Goal: Check status: Check status

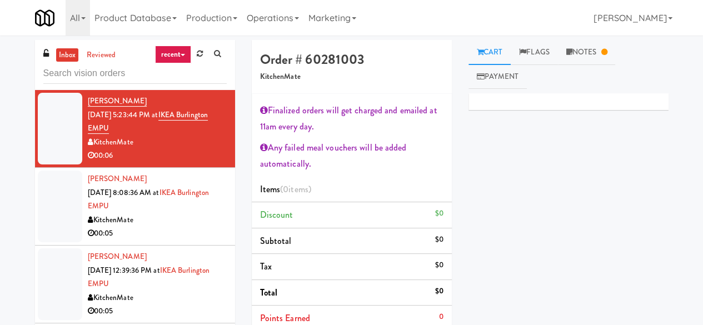
click at [179, 211] on div "[PERSON_NAME] [DATE] 8:08:36 AM at [GEOGRAPHIC_DATA] EMPU KitchenMate 00:05" at bounding box center [157, 206] width 139 height 68
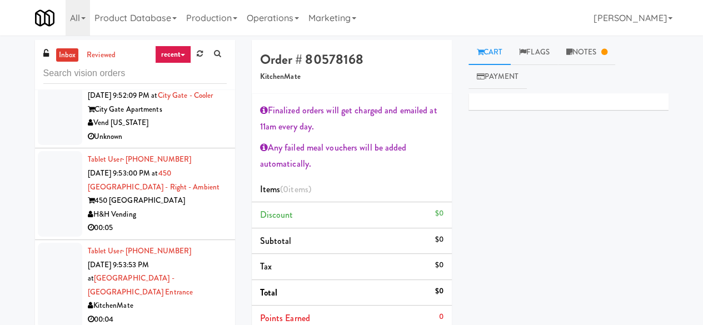
scroll to position [4547, 0]
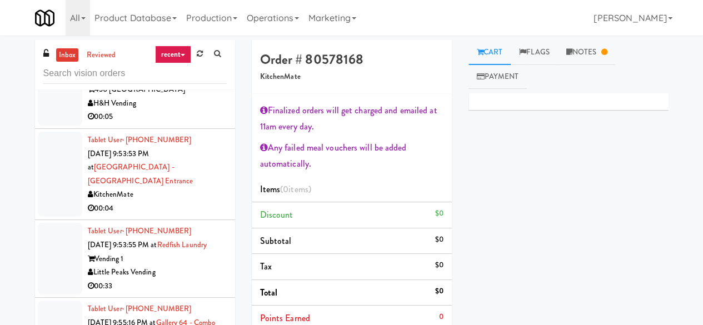
click at [191, 124] on div "00:05" at bounding box center [157, 117] width 139 height 14
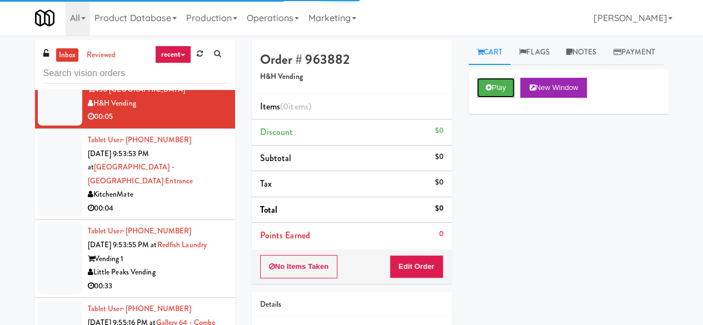
drag, startPoint x: 499, startPoint y: 113, endPoint x: 457, endPoint y: 211, distance: 106.3
click at [499, 98] on button "Play" at bounding box center [496, 88] width 38 height 20
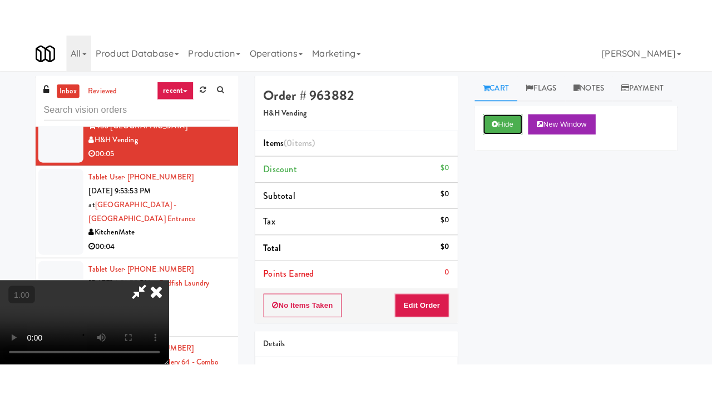
scroll to position [146, 0]
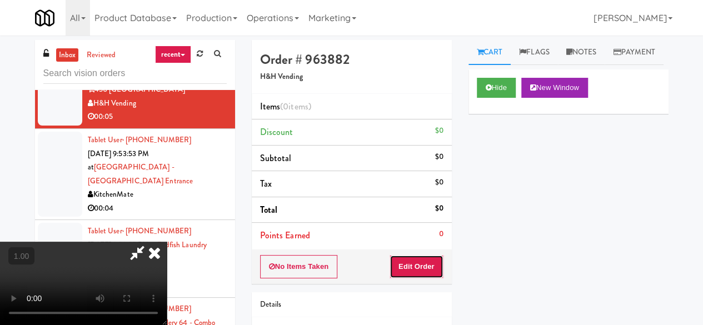
click at [439, 261] on button "Edit Order" at bounding box center [417, 266] width 54 height 23
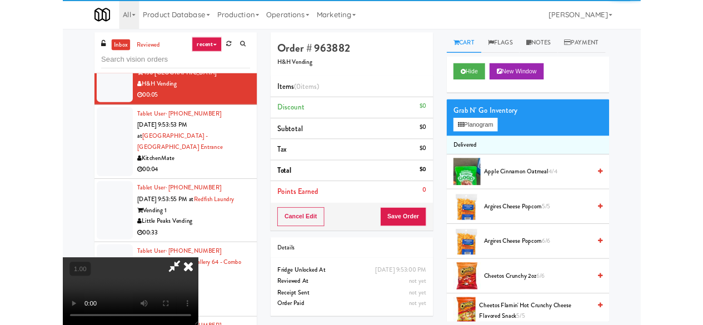
scroll to position [23, 0]
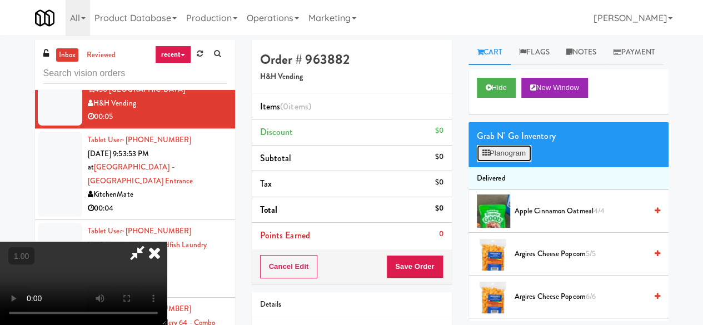
click at [498, 162] on button "Planogram" at bounding box center [504, 153] width 54 height 17
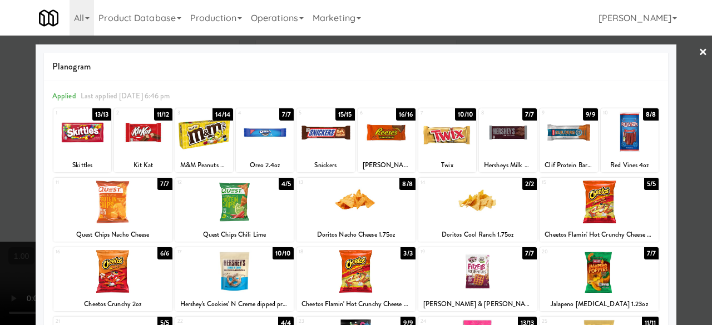
click at [320, 136] on div at bounding box center [325, 132] width 58 height 43
click at [698, 46] on link "×" at bounding box center [702, 53] width 9 height 34
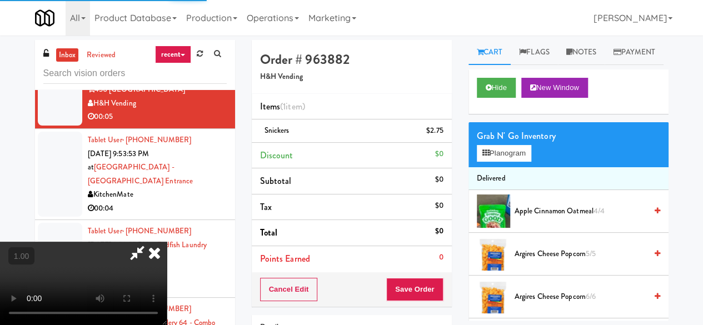
click at [150, 242] on icon at bounding box center [138, 253] width 26 height 22
click at [427, 278] on button "Save Order" at bounding box center [414, 289] width 57 height 23
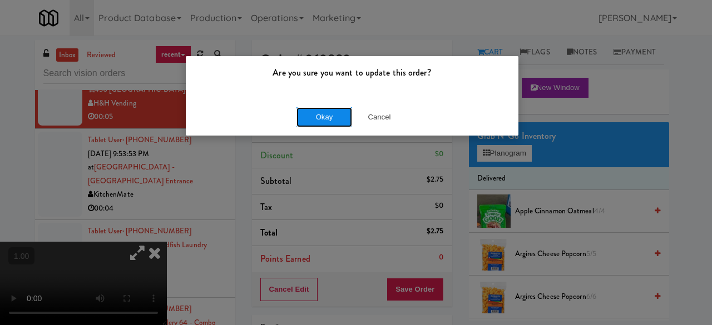
click at [324, 117] on button "Okay" at bounding box center [324, 117] width 56 height 20
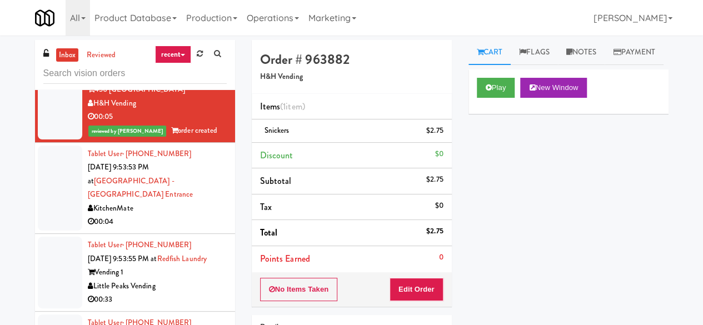
scroll to position [4658, 0]
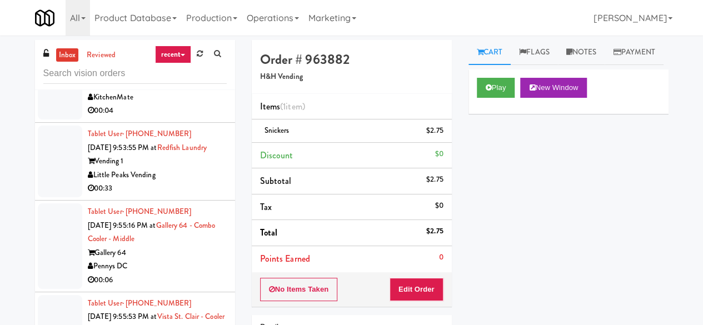
click at [187, 105] on div "KitchenMate" at bounding box center [157, 98] width 139 height 14
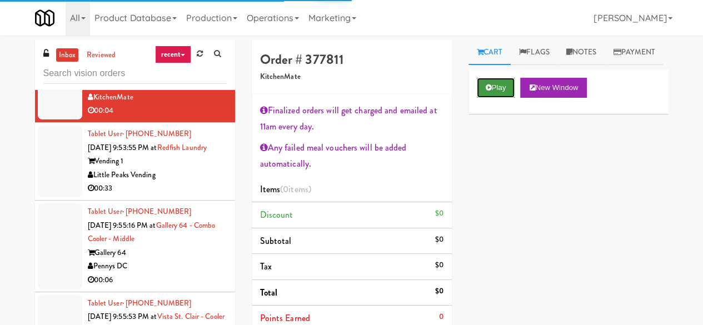
click at [488, 98] on button "Play" at bounding box center [496, 88] width 38 height 20
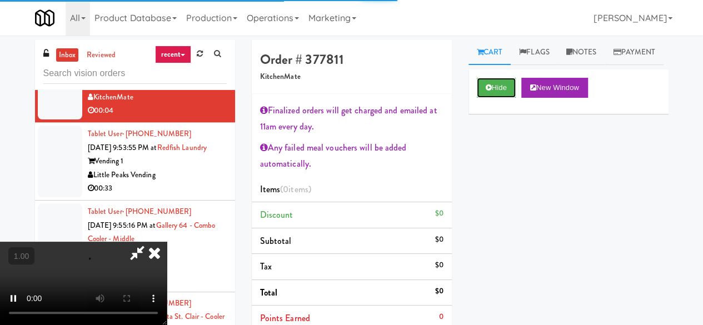
scroll to position [111, 0]
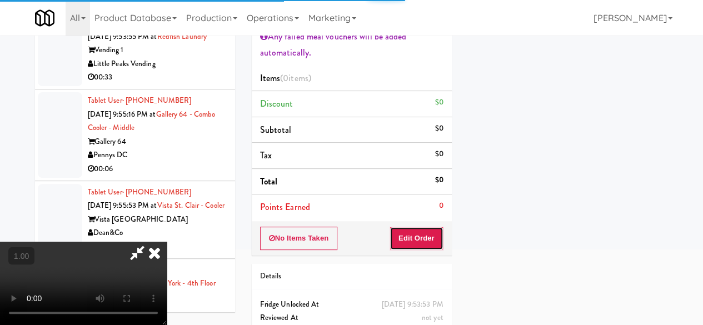
click at [434, 234] on button "Edit Order" at bounding box center [417, 238] width 54 height 23
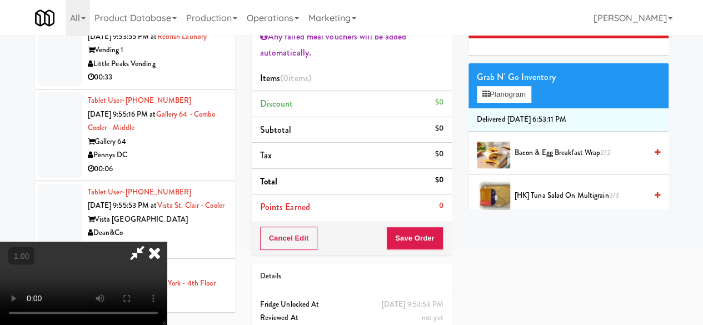
click at [511, 108] on div "Grab N' Go Inventory Planogram" at bounding box center [569, 85] width 200 height 45
click at [507, 103] on button "Planogram" at bounding box center [504, 94] width 54 height 17
click at [0, 0] on div at bounding box center [0, 0] width 0 height 0
click at [504, 103] on button "Planogram" at bounding box center [504, 94] width 54 height 17
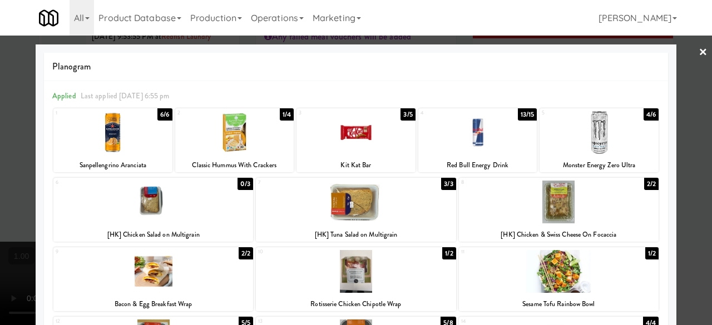
click at [698, 53] on link "×" at bounding box center [702, 53] width 9 height 34
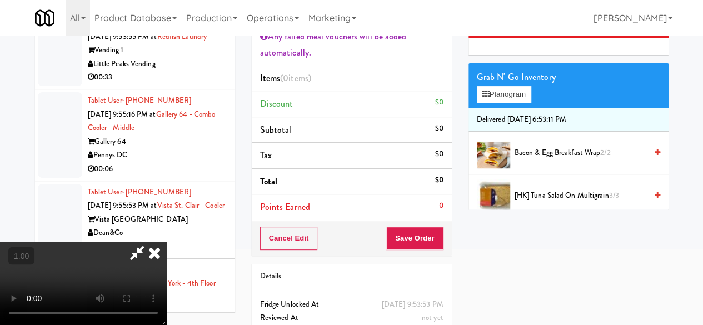
click at [167, 242] on icon at bounding box center [154, 253] width 24 height 22
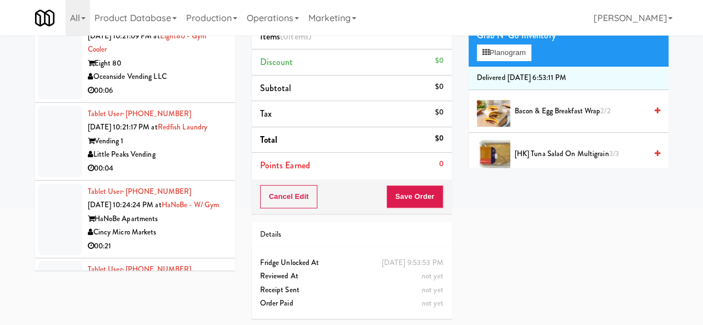
scroll to position [6520, 0]
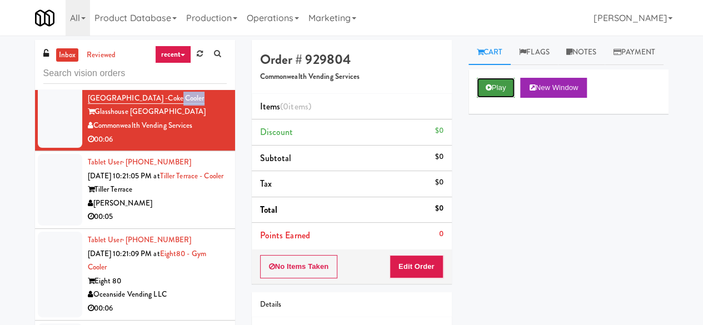
click at [492, 98] on button "Play" at bounding box center [496, 88] width 38 height 20
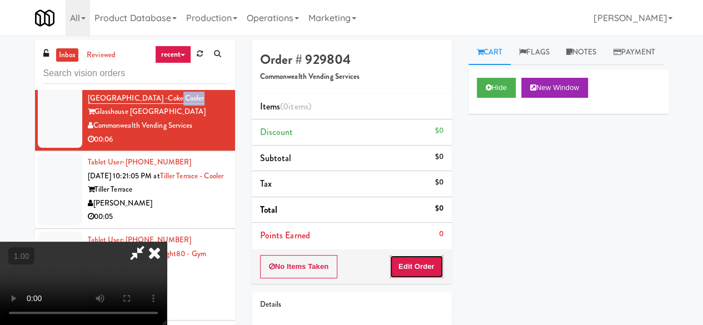
click at [429, 266] on button "Edit Order" at bounding box center [417, 266] width 54 height 23
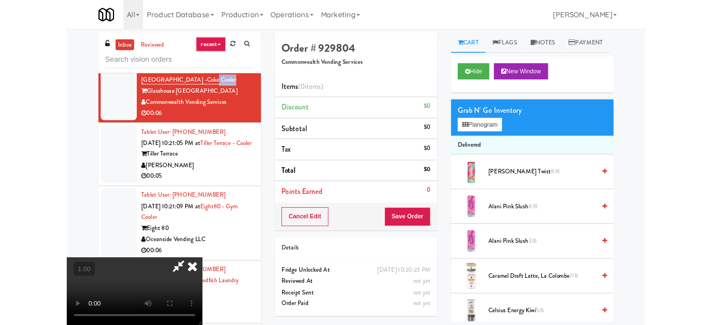
scroll to position [23, 0]
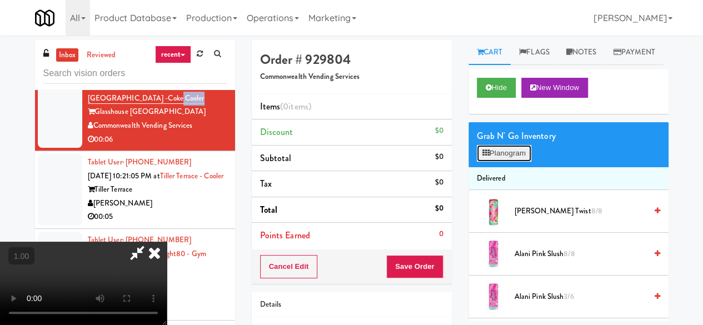
click at [498, 162] on button "Planogram" at bounding box center [504, 153] width 54 height 17
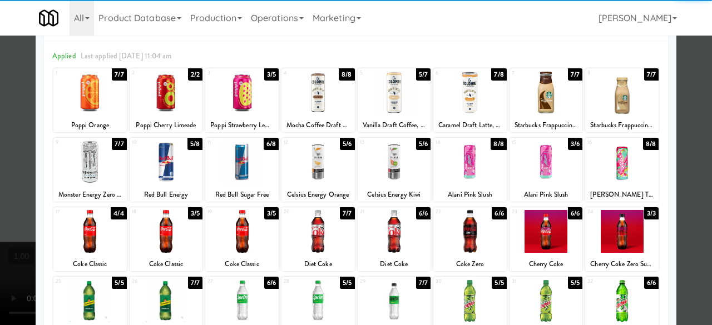
scroll to position [56, 0]
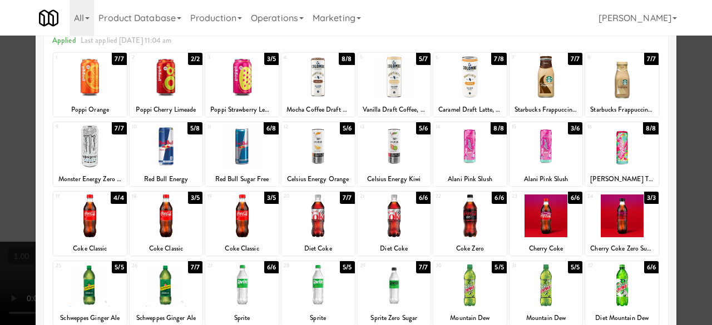
click at [634, 219] on div at bounding box center [621, 216] width 73 height 43
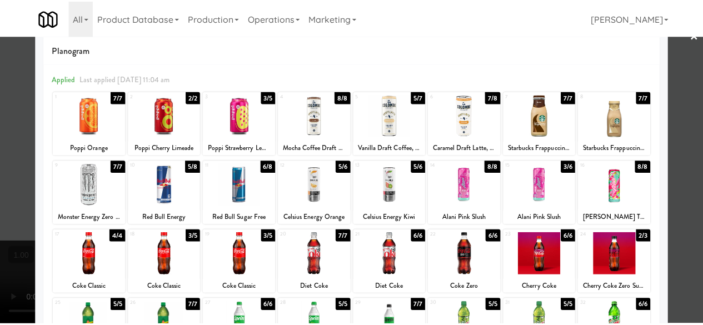
scroll to position [0, 0]
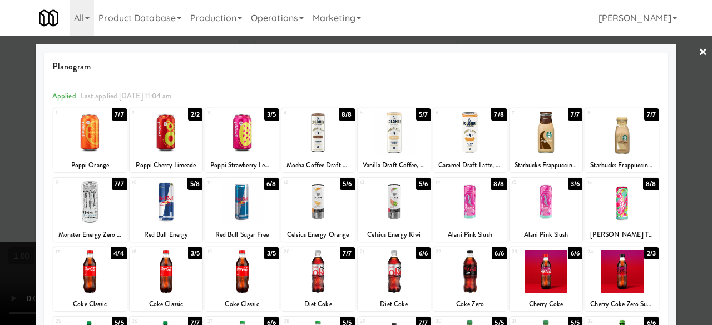
click at [691, 87] on div at bounding box center [356, 162] width 712 height 325
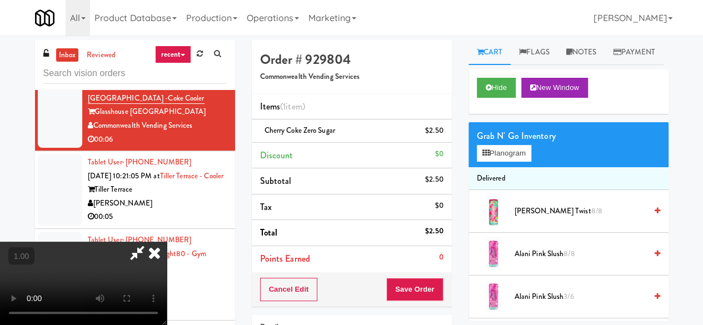
scroll to position [23, 0]
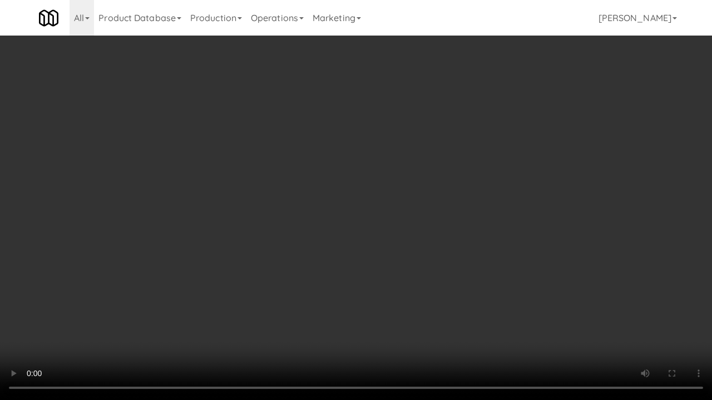
click at [464, 252] on video at bounding box center [356, 200] width 712 height 400
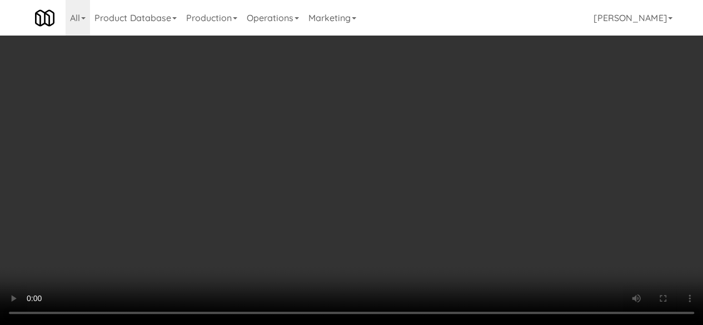
scroll to position [0, 0]
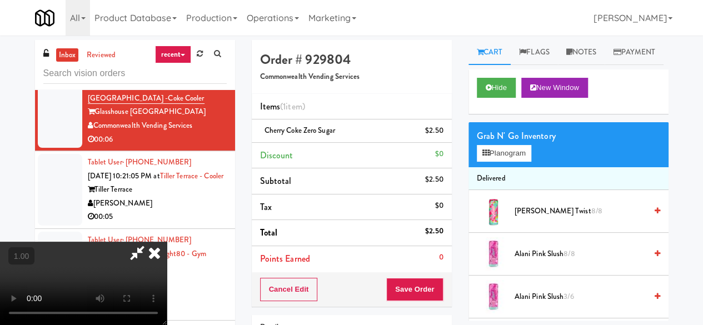
click at [150, 242] on icon at bounding box center [138, 253] width 26 height 22
click at [405, 264] on li "Points Earned 0" at bounding box center [352, 259] width 200 height 26
click at [409, 289] on button "Save Order" at bounding box center [414, 289] width 57 height 23
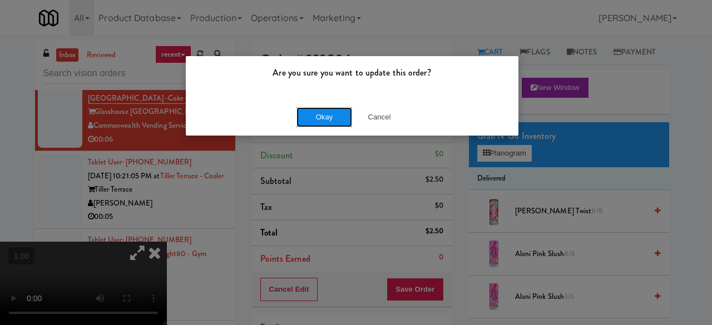
click at [329, 115] on button "Okay" at bounding box center [324, 117] width 56 height 20
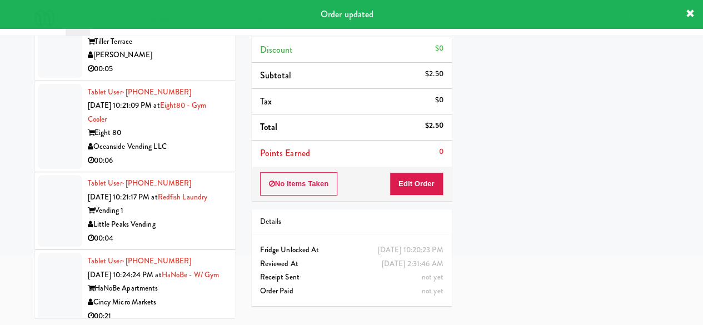
scroll to position [6631, 0]
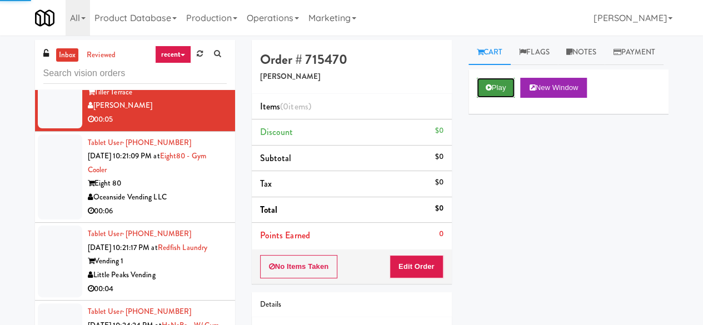
click at [504, 98] on button "Play" at bounding box center [496, 88] width 38 height 20
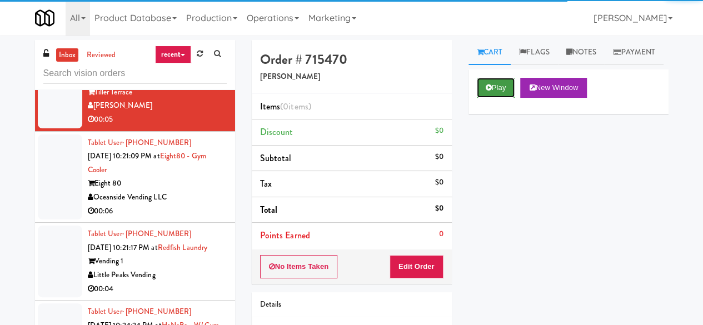
click at [507, 98] on button "Play" at bounding box center [496, 88] width 38 height 20
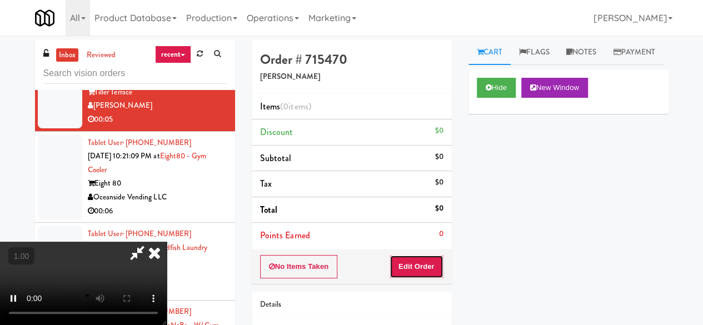
click at [424, 265] on button "Edit Order" at bounding box center [417, 266] width 54 height 23
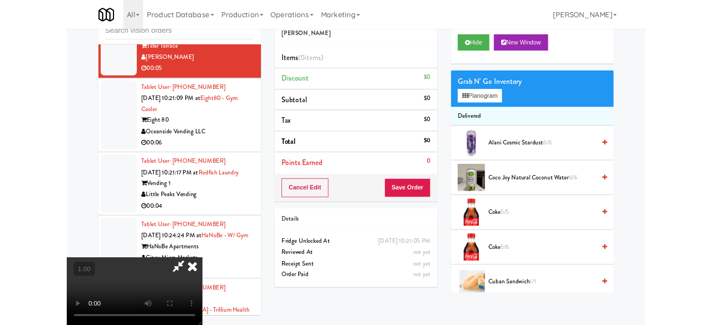
scroll to position [106, 0]
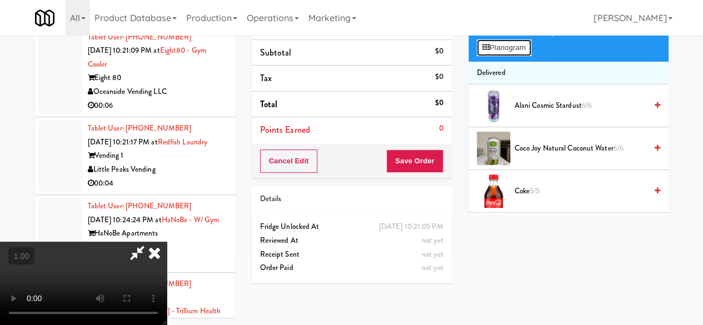
click at [502, 56] on button "Planogram" at bounding box center [504, 47] width 54 height 17
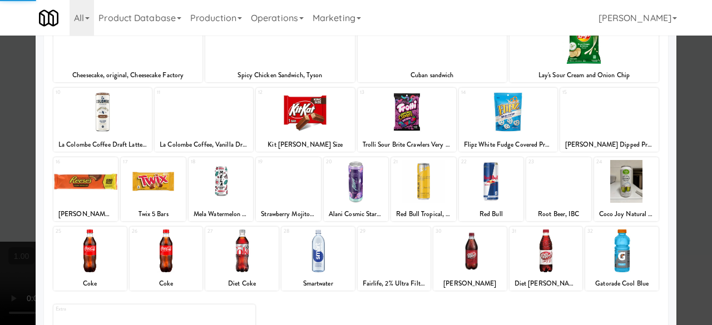
scroll to position [220, 0]
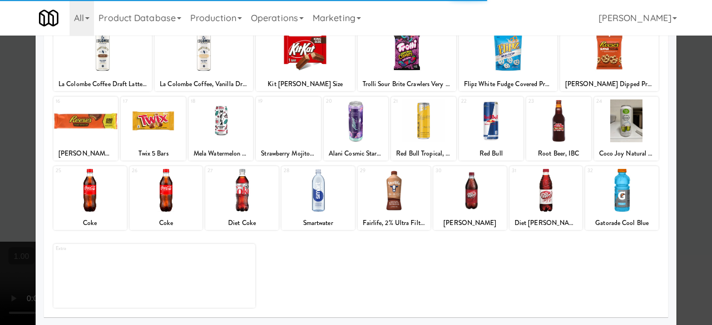
click at [227, 184] on div at bounding box center [241, 190] width 73 height 43
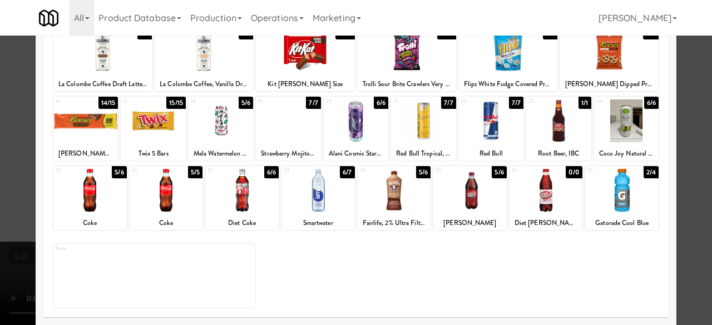
click at [241, 195] on div at bounding box center [241, 190] width 73 height 43
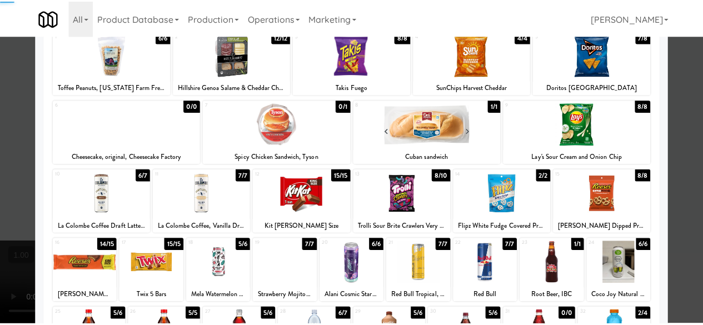
scroll to position [0, 0]
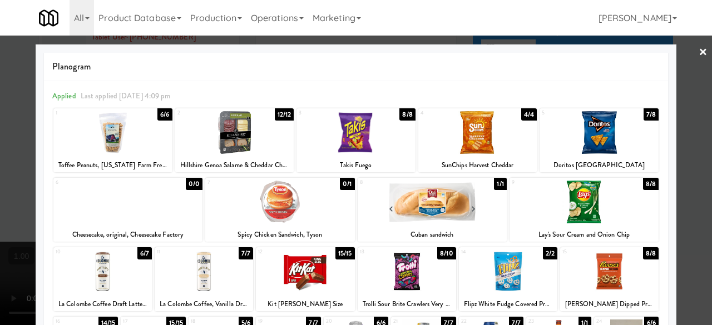
click at [698, 52] on link "×" at bounding box center [702, 53] width 9 height 34
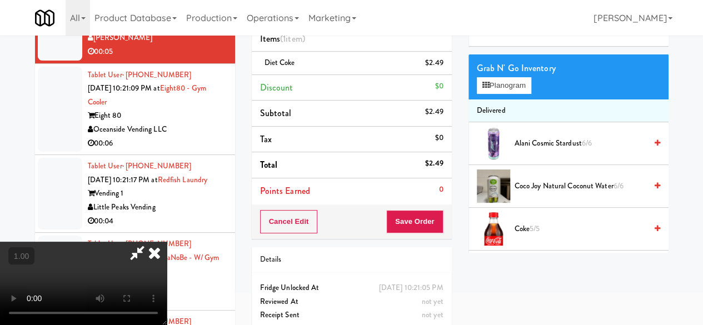
scroll to position [50, 0]
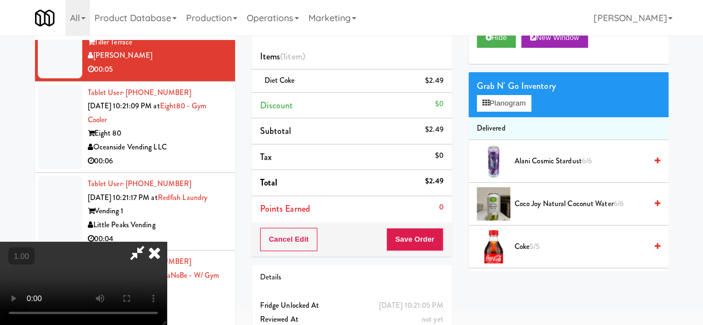
click at [150, 242] on icon at bounding box center [138, 253] width 26 height 22
click at [388, 105] on div "Order # 715470 Davey Vending Items (1 item ) Diet Coke $2.49 Discount $0 Subtot…" at bounding box center [460, 180] width 417 height 380
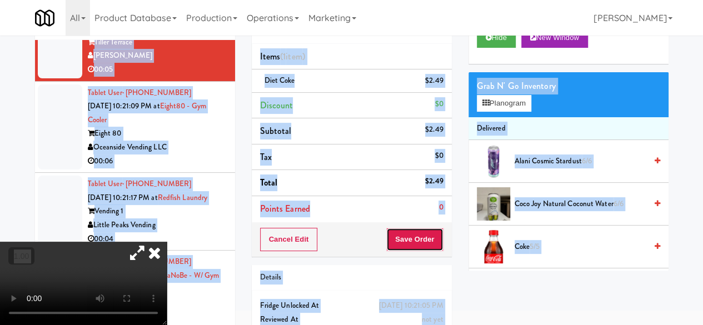
click at [419, 245] on button "Save Order" at bounding box center [414, 239] width 57 height 23
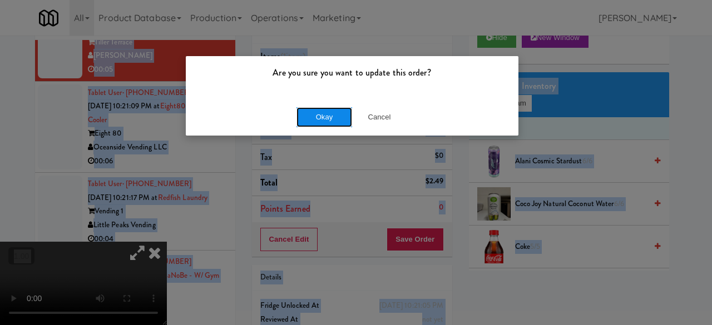
click at [299, 111] on button "Okay" at bounding box center [324, 117] width 56 height 20
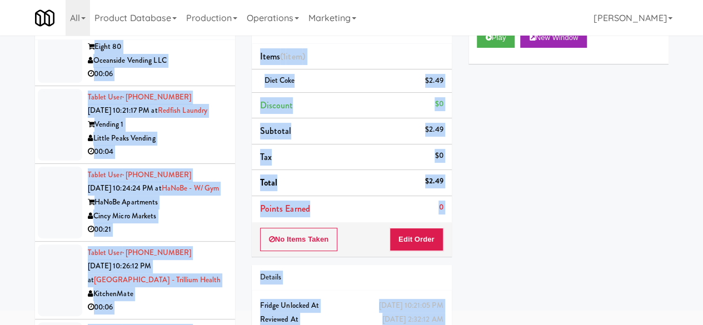
scroll to position [6743, 0]
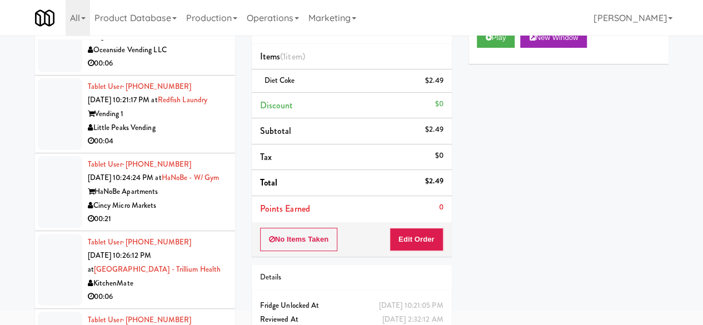
click at [180, 57] on div "Oceanside Vending LLC" at bounding box center [157, 50] width 139 height 14
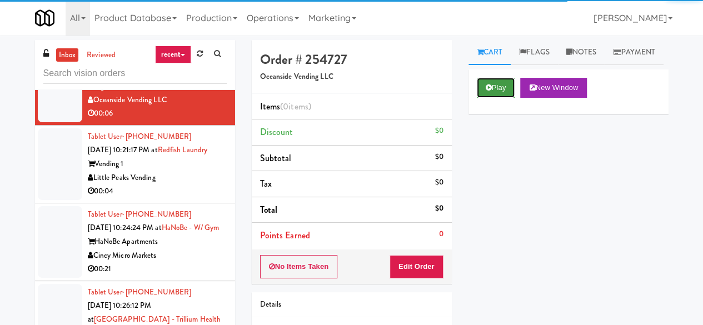
click at [493, 98] on button "Play" at bounding box center [496, 88] width 38 height 20
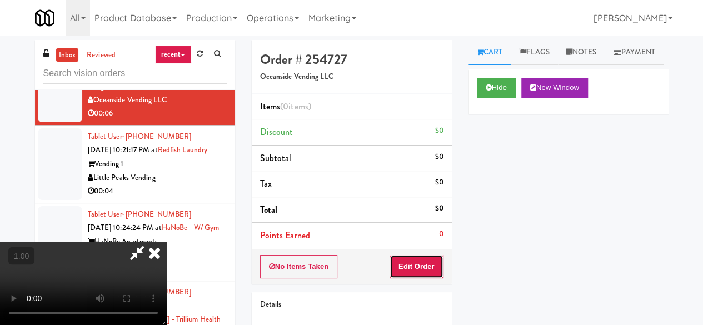
click at [416, 256] on button "Edit Order" at bounding box center [417, 266] width 54 height 23
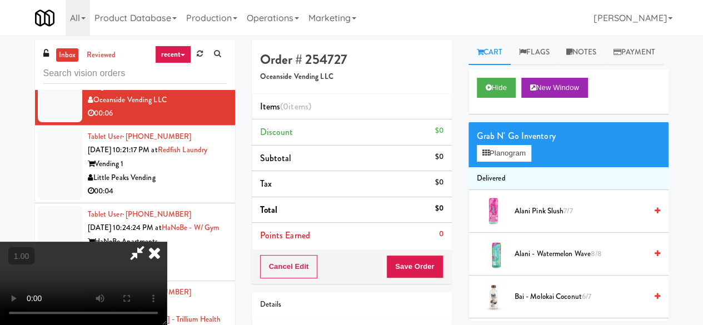
click at [381, 32] on div "All 901 Smrt Mrkt [URL][DOMAIN_NAME] 9518002 [GEOGRAPHIC_DATA] [URL][DOMAIN_NAM…" at bounding box center [352, 18] width 634 height 36
click at [150, 242] on icon at bounding box center [138, 253] width 26 height 22
click at [497, 162] on button "Planogram" at bounding box center [504, 153] width 54 height 17
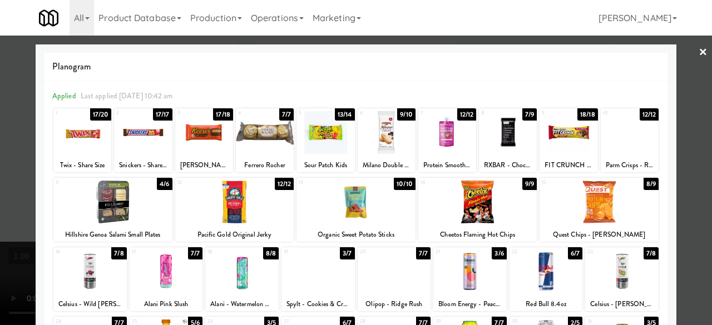
click at [482, 195] on div at bounding box center [477, 202] width 119 height 43
click at [675, 66] on div at bounding box center [356, 162] width 712 height 325
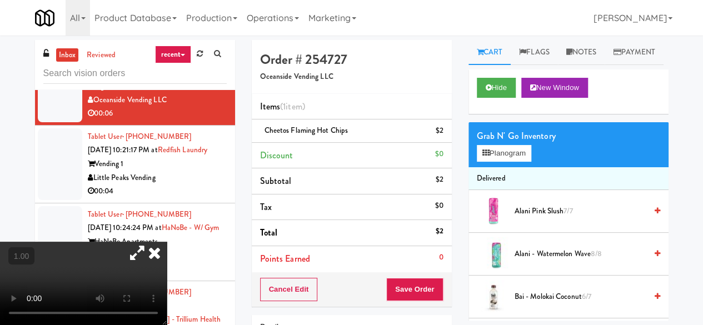
click at [150, 242] on icon at bounding box center [138, 253] width 26 height 22
click at [167, 242] on icon at bounding box center [154, 253] width 24 height 22
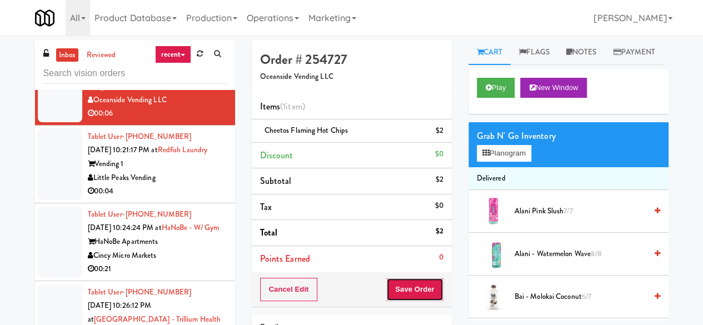
click at [408, 281] on button "Save Order" at bounding box center [414, 289] width 57 height 23
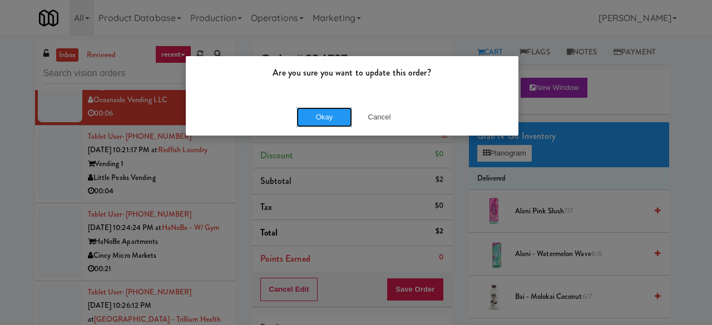
click at [323, 119] on button "Okay" at bounding box center [324, 117] width 56 height 20
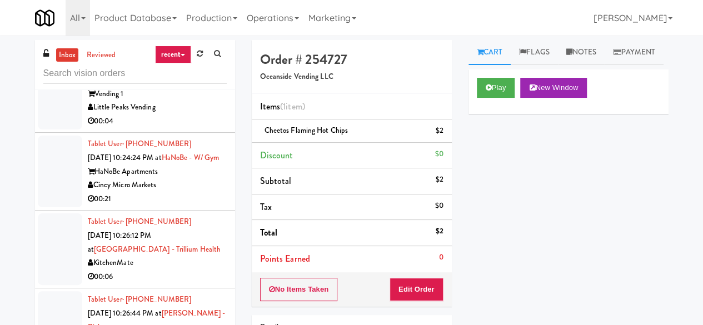
scroll to position [6909, 0]
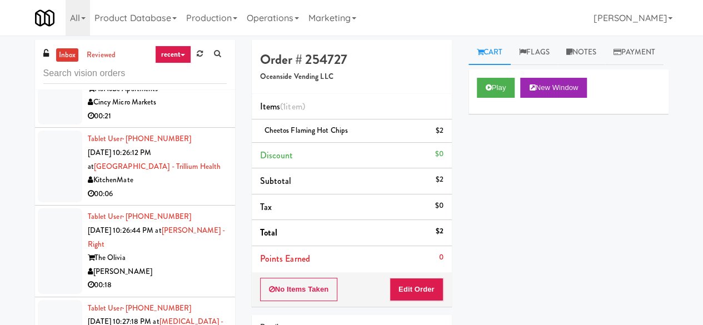
click at [179, 32] on div "Little Peaks Vending" at bounding box center [157, 25] width 139 height 14
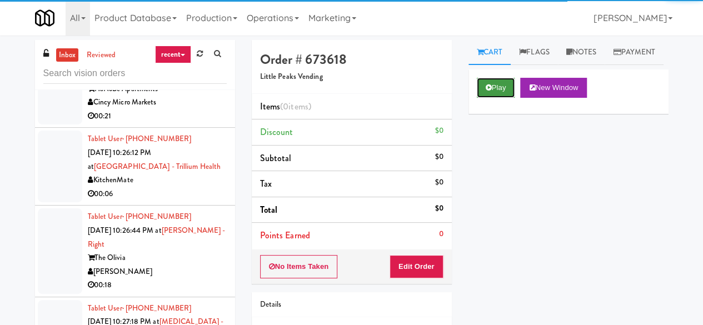
click at [492, 98] on button "Play" at bounding box center [496, 88] width 38 height 20
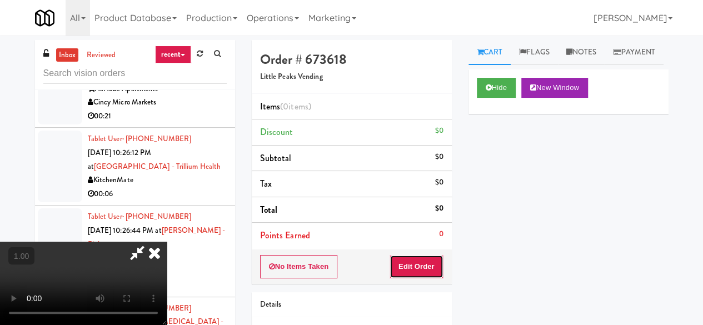
click at [429, 266] on button "Edit Order" at bounding box center [417, 266] width 54 height 23
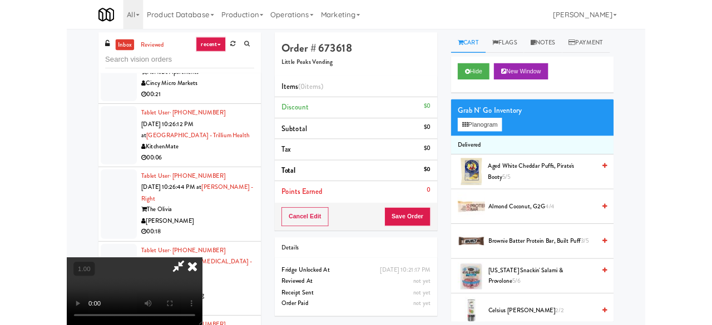
scroll to position [23, 0]
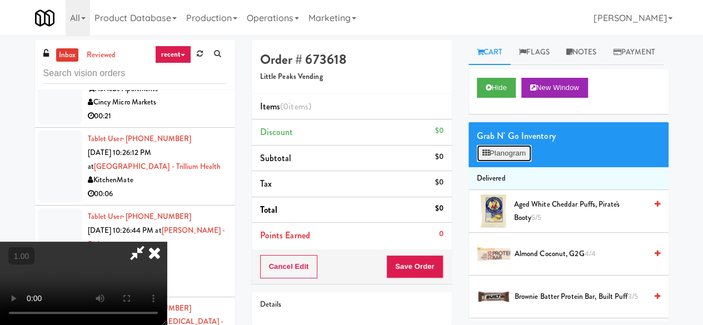
click at [494, 162] on button "Planogram" at bounding box center [504, 153] width 54 height 17
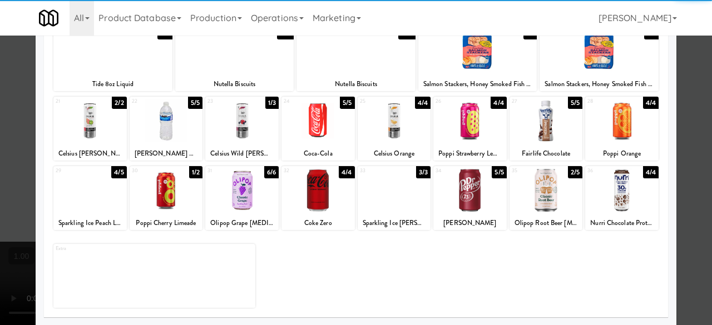
scroll to position [53, 0]
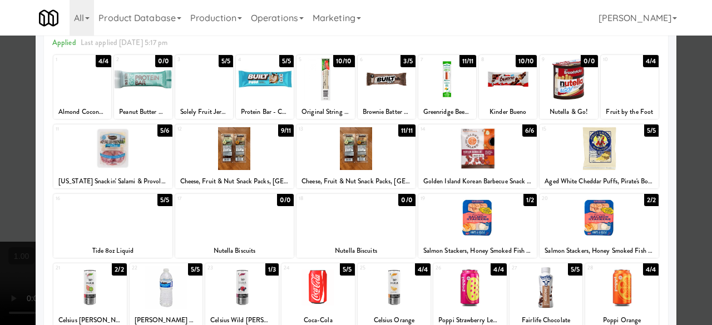
click at [603, 224] on div at bounding box center [598, 218] width 119 height 43
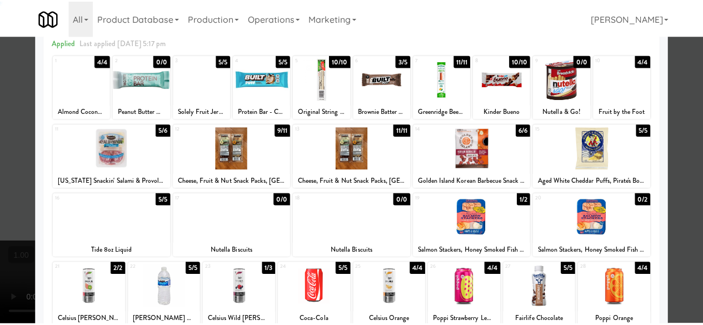
scroll to position [0, 0]
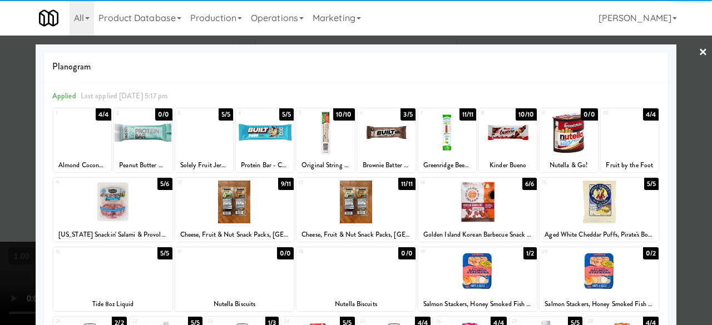
click at [677, 67] on div at bounding box center [356, 162] width 712 height 325
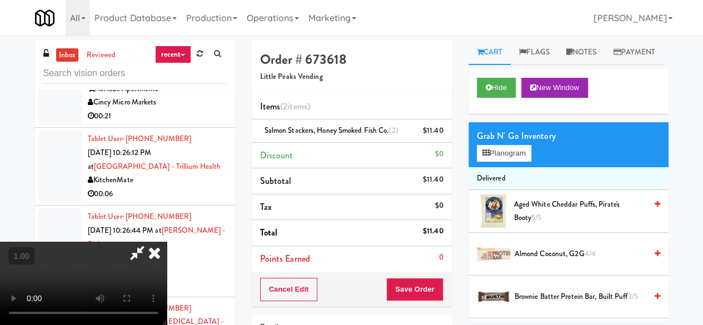
scroll to position [23, 0]
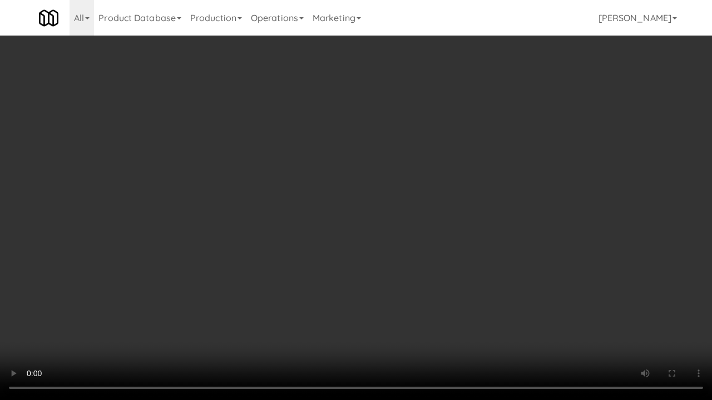
click at [463, 257] on video at bounding box center [356, 200] width 712 height 400
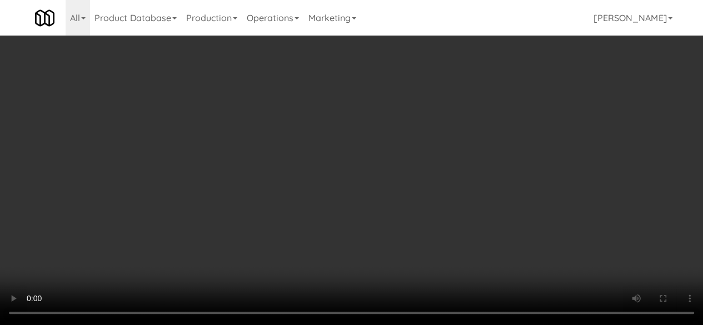
scroll to position [0, 0]
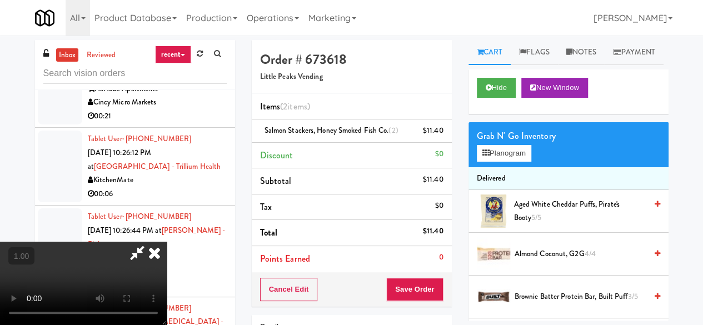
click at [150, 242] on icon at bounding box center [138, 253] width 26 height 22
click at [418, 285] on button "Save Order" at bounding box center [414, 289] width 57 height 23
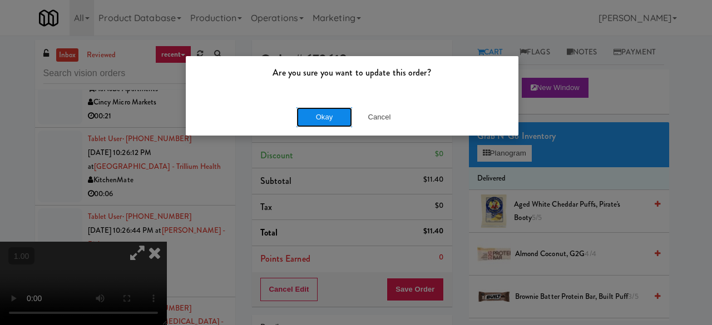
click at [325, 120] on button "Okay" at bounding box center [324, 117] width 56 height 20
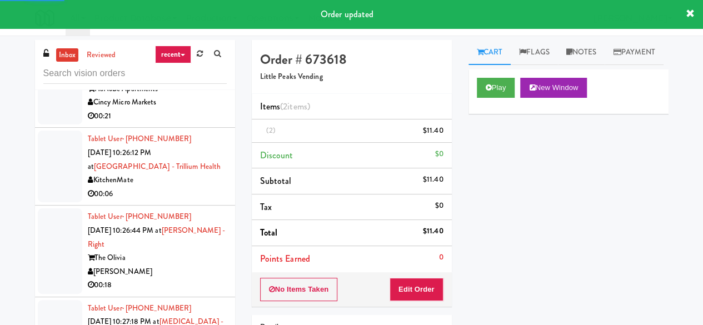
scroll to position [7021, 0]
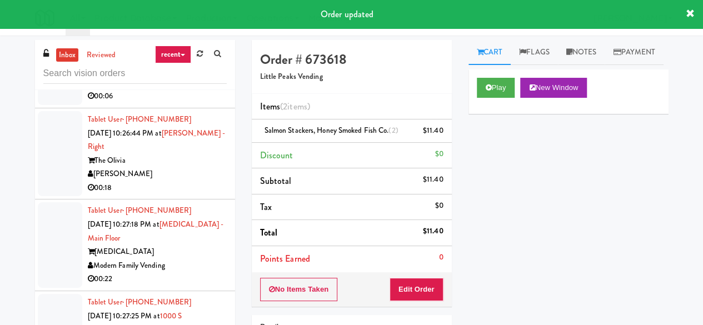
click at [191, 12] on div "Cincy Micro Markets" at bounding box center [157, 5] width 139 height 14
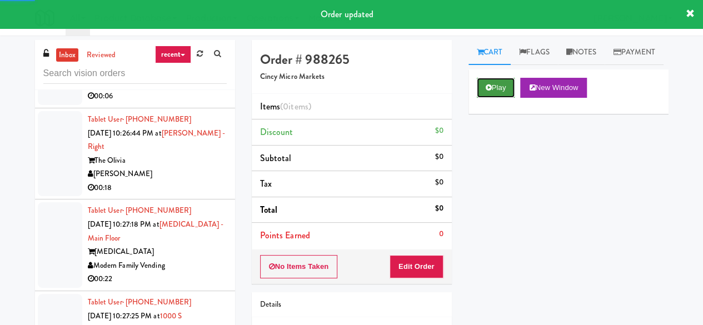
click at [495, 98] on button "Play" at bounding box center [496, 88] width 38 height 20
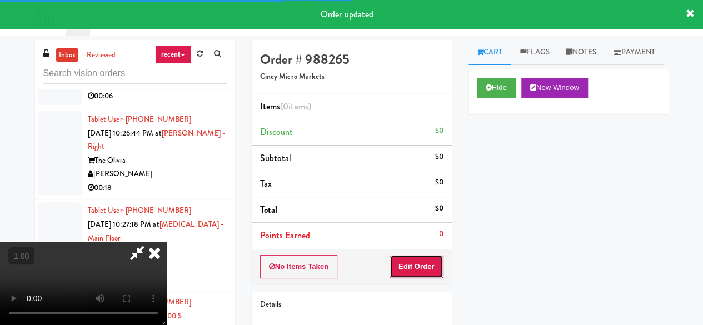
click at [427, 255] on button "Edit Order" at bounding box center [417, 266] width 54 height 23
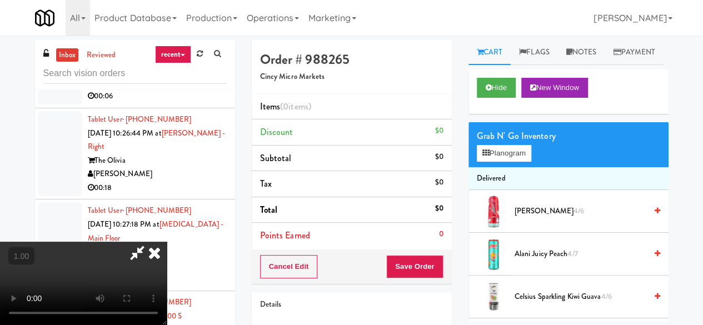
scroll to position [23, 0]
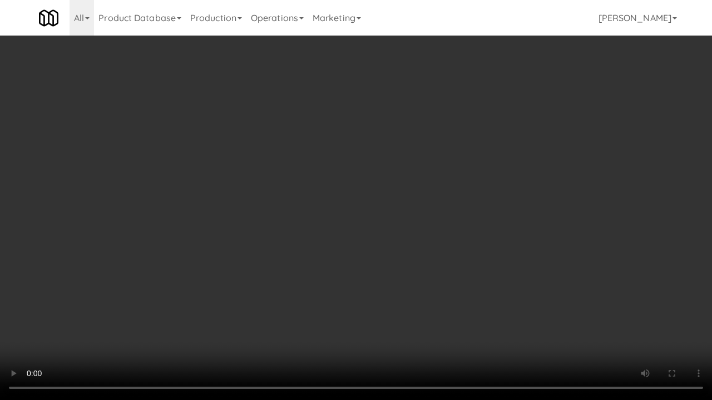
click at [489, 280] on video at bounding box center [356, 200] width 712 height 400
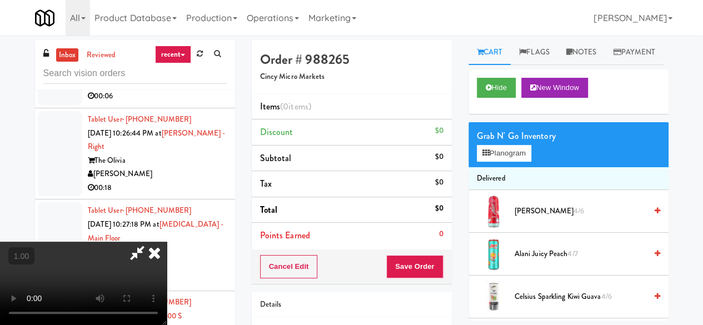
click at [483, 191] on li "Delivered" at bounding box center [569, 178] width 200 height 23
click at [484, 167] on div "Grab N' Go Inventory Planogram" at bounding box center [569, 144] width 200 height 45
click at [486, 162] on button "Planogram" at bounding box center [504, 153] width 54 height 17
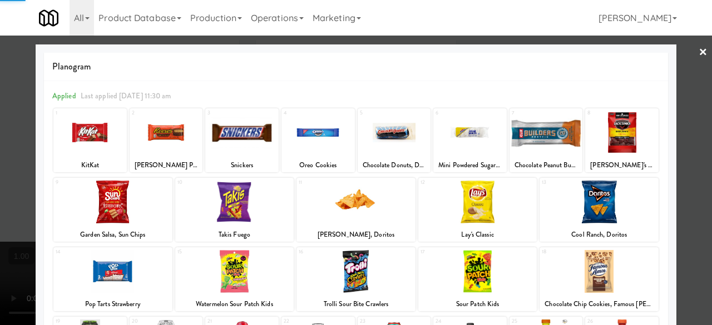
scroll to position [220, 0]
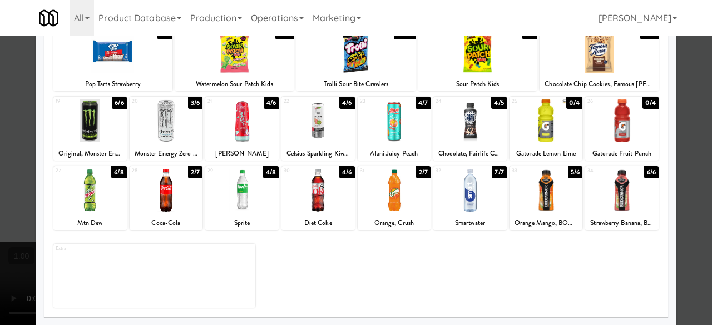
click at [240, 205] on div at bounding box center [241, 190] width 73 height 43
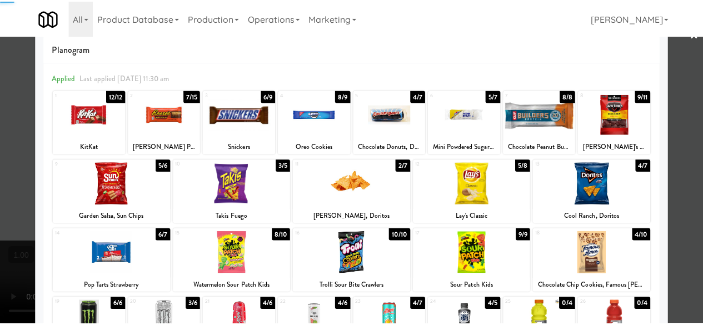
scroll to position [0, 0]
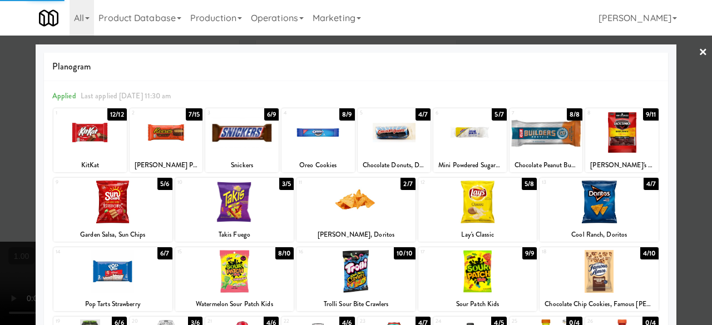
click at [472, 201] on div at bounding box center [477, 202] width 119 height 43
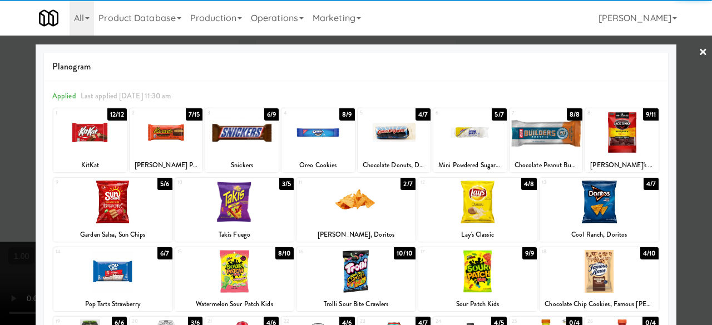
click at [107, 138] on div at bounding box center [89, 132] width 73 height 43
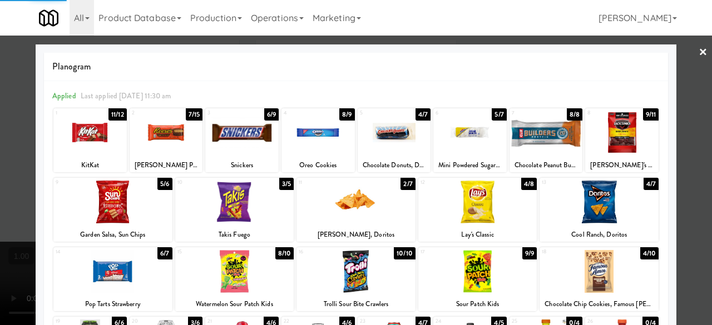
click at [698, 58] on link "×" at bounding box center [702, 53] width 9 height 34
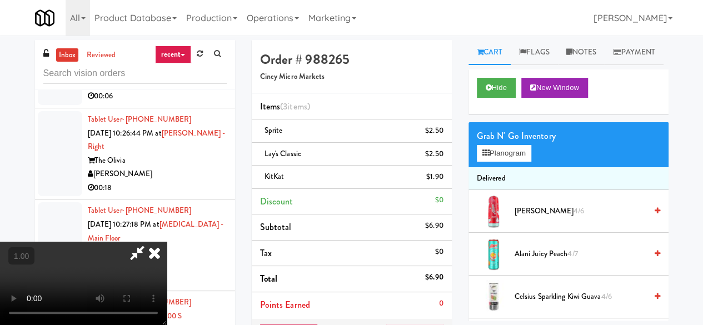
click at [167, 325] on video at bounding box center [83, 283] width 167 height 83
click at [150, 242] on icon at bounding box center [138, 253] width 26 height 22
drag, startPoint x: 375, startPoint y: 44, endPoint x: 376, endPoint y: 50, distance: 6.1
click at [375, 44] on div "Order # 988265 Cincy Micro Markets Items (3 items ) Sprite $2.50 Lay's Classic …" at bounding box center [460, 253] width 417 height 427
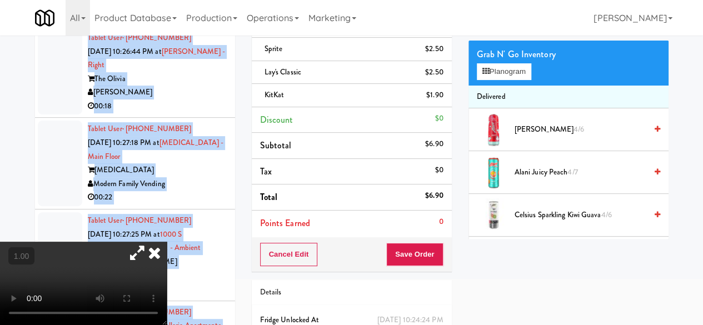
scroll to position [139, 0]
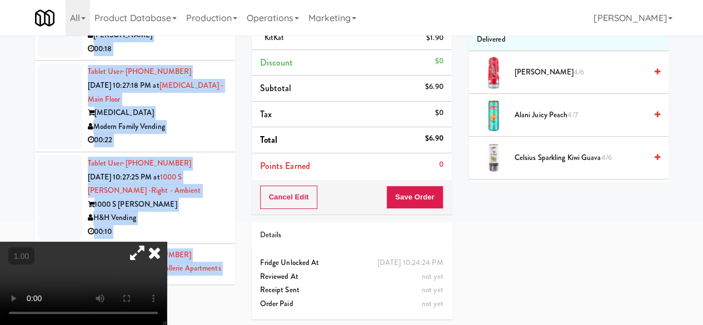
click at [516, 250] on div "Order # 988265 Cincy Micro Markets Items (3 items ) Sprite $2.50 Lay's Classic …" at bounding box center [461, 114] width 434 height 427
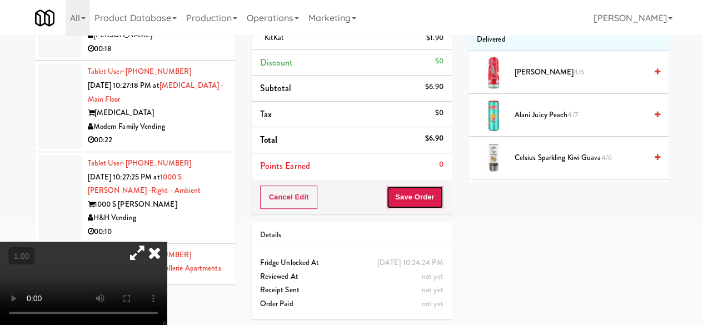
click at [413, 196] on button "Save Order" at bounding box center [414, 197] width 57 height 23
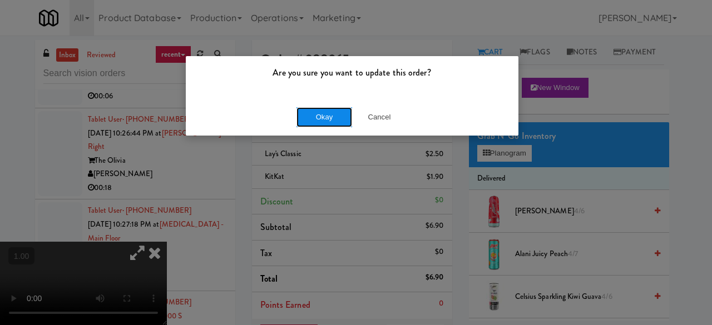
click at [333, 113] on button "Okay" at bounding box center [324, 117] width 56 height 20
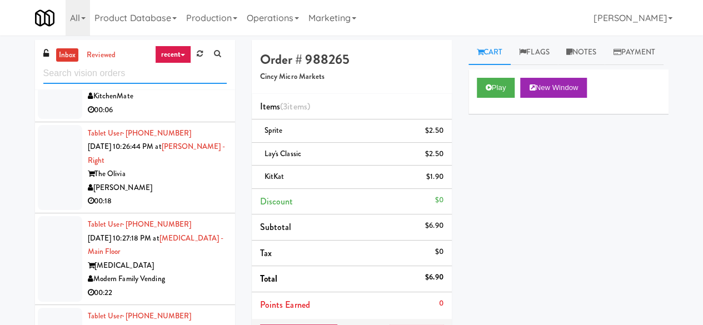
click at [120, 70] on input "text" at bounding box center [135, 73] width 184 height 21
paste input "Element25 - Ambient"
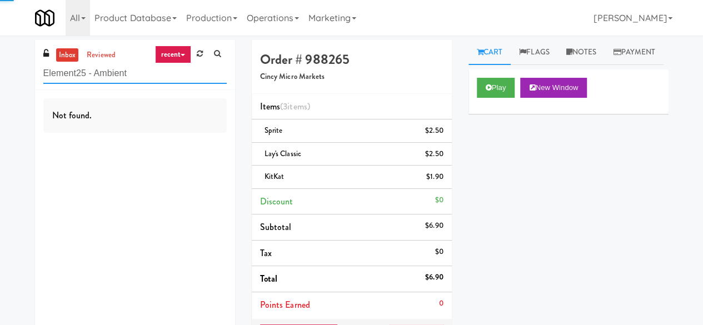
type input "Element25 - Ambient"
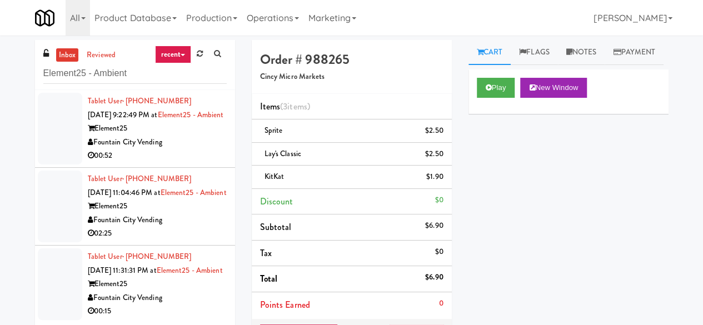
click at [202, 150] on div "Fountain City Vending" at bounding box center [157, 143] width 139 height 14
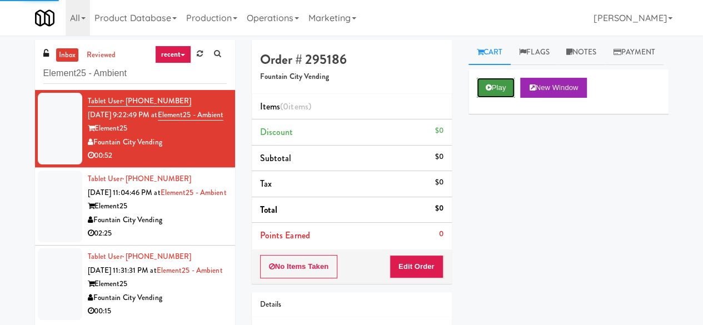
click at [508, 98] on button "Play" at bounding box center [496, 88] width 38 height 20
click at [480, 98] on button "Play" at bounding box center [496, 88] width 38 height 20
click at [506, 98] on button "Play" at bounding box center [496, 88] width 38 height 20
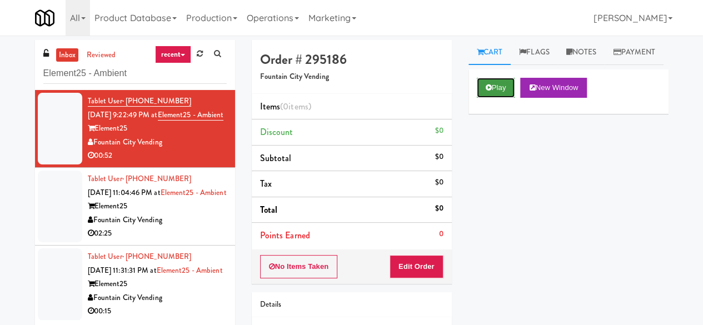
click at [506, 98] on button "Play" at bounding box center [496, 88] width 38 height 20
click at [505, 98] on button "Play" at bounding box center [496, 88] width 38 height 20
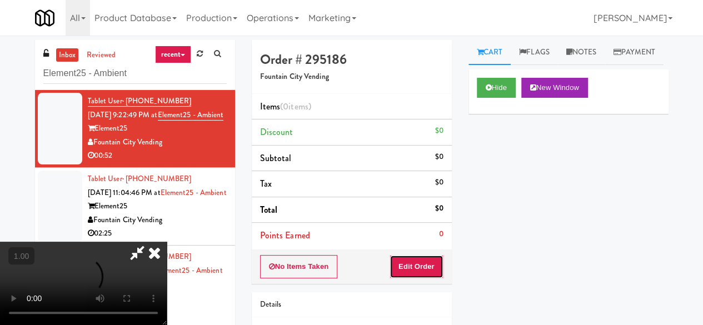
click at [431, 266] on button "Edit Order" at bounding box center [417, 266] width 54 height 23
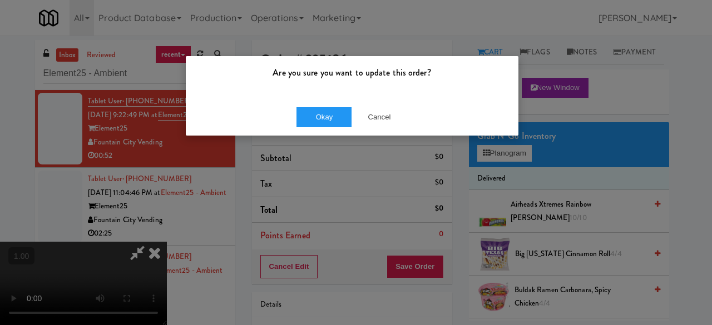
click at [379, 105] on div "Okay Cancel" at bounding box center [352, 116] width 333 height 37
click at [381, 112] on button "Cancel" at bounding box center [379, 117] width 56 height 20
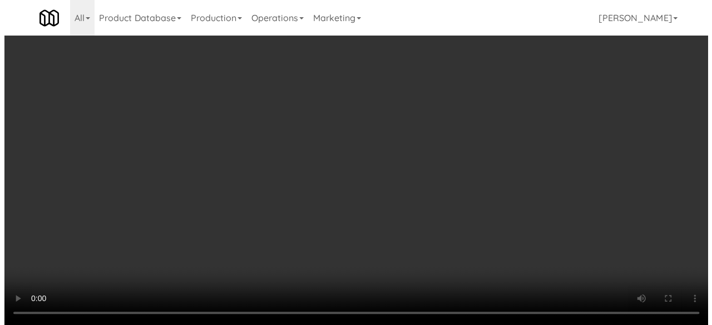
scroll to position [23, 0]
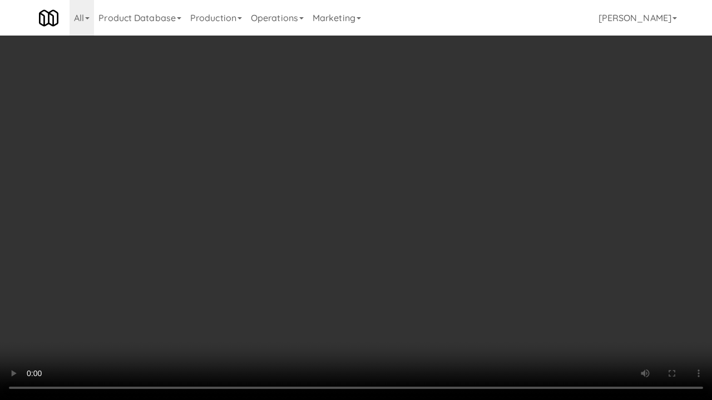
click at [664, 321] on div "Order # 295186 Fountain City Vending Items (0 items ) Discount $0 Subtotal $0 T…" at bounding box center [464, 183] width 434 height 358
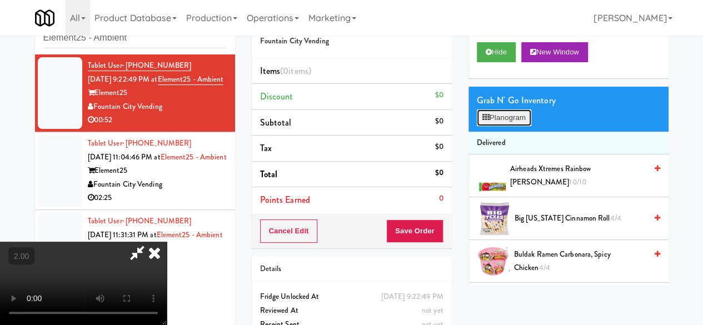
click at [504, 126] on button "Planogram" at bounding box center [504, 118] width 54 height 17
click at [0, 0] on div at bounding box center [0, 0] width 0 height 0
click at [517, 126] on button "Planogram" at bounding box center [504, 118] width 54 height 17
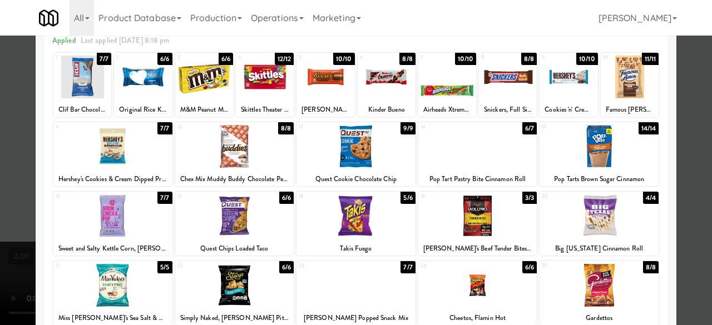
click at [126, 215] on div at bounding box center [112, 216] width 119 height 43
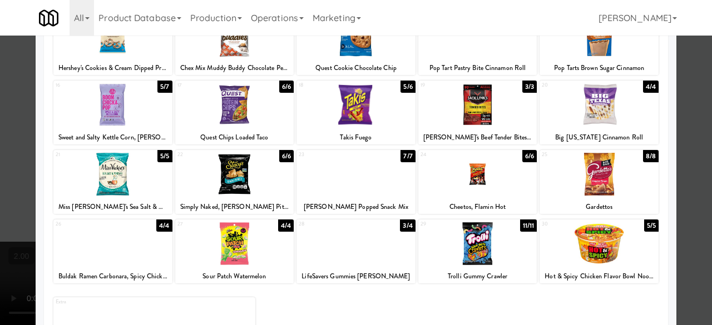
click at [576, 186] on div at bounding box center [598, 174] width 119 height 43
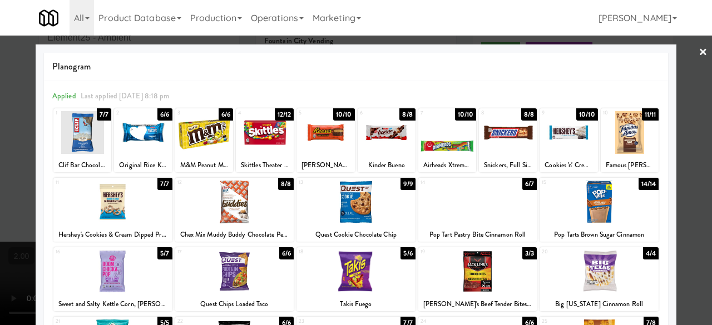
click at [676, 58] on div at bounding box center [356, 162] width 712 height 325
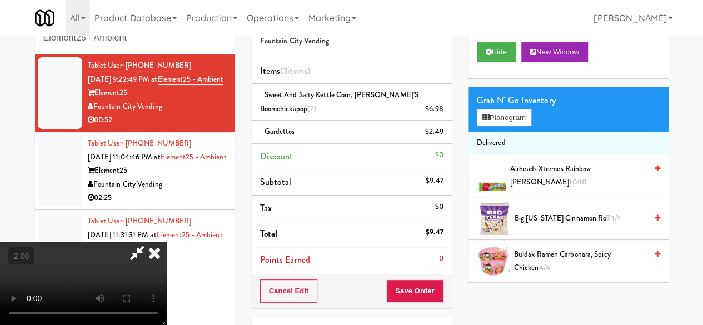
drag, startPoint x: 388, startPoint y: 47, endPoint x: 387, endPoint y: 57, distance: 10.1
click at [150, 242] on icon at bounding box center [138, 253] width 26 height 22
click at [445, 112] on icon at bounding box center [445, 113] width 6 height 7
click at [410, 295] on button "Save Order" at bounding box center [414, 291] width 57 height 23
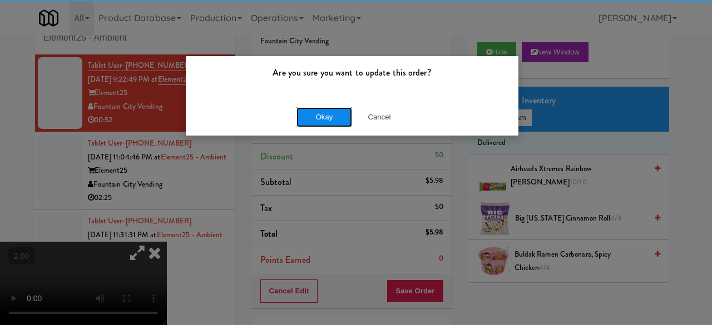
click at [319, 113] on button "Okay" at bounding box center [324, 117] width 56 height 20
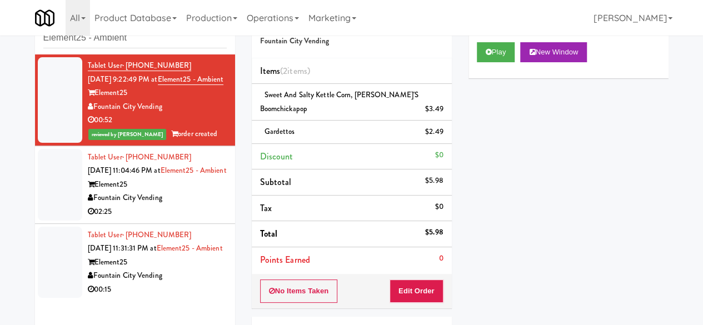
click at [192, 205] on div "Fountain City Vending" at bounding box center [157, 198] width 139 height 14
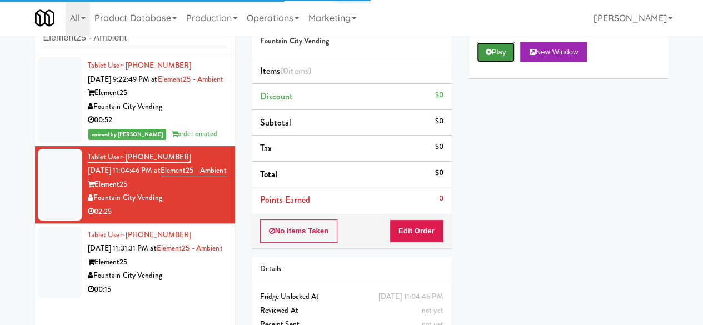
click at [509, 62] on button "Play" at bounding box center [496, 52] width 38 height 20
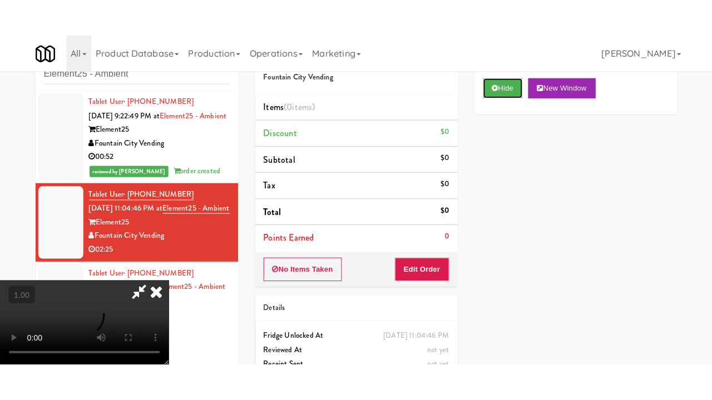
scroll to position [146, 0]
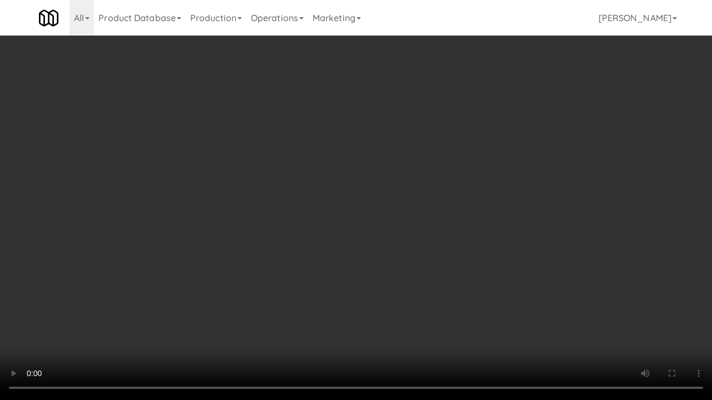
click at [379, 325] on video at bounding box center [356, 200] width 712 height 400
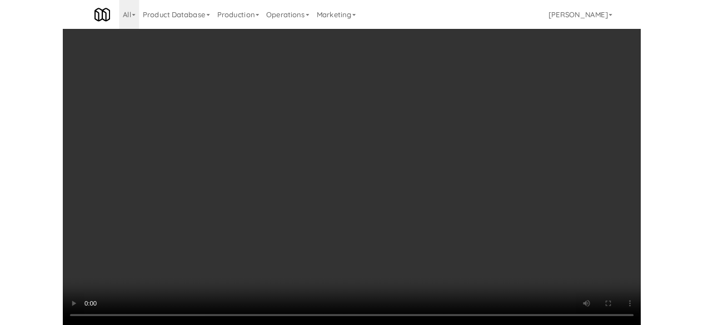
scroll to position [23, 0]
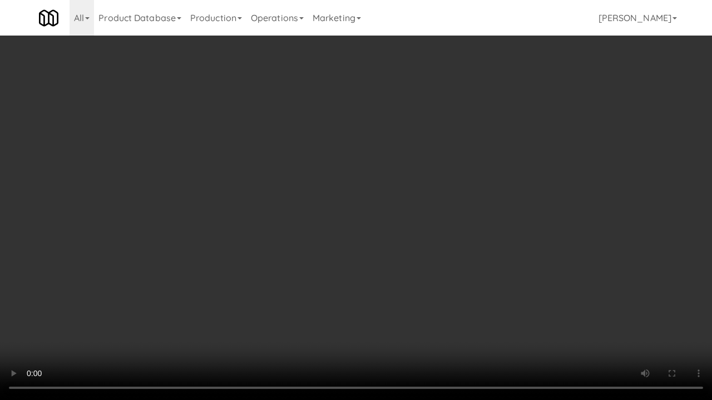
click at [435, 266] on video at bounding box center [356, 200] width 712 height 400
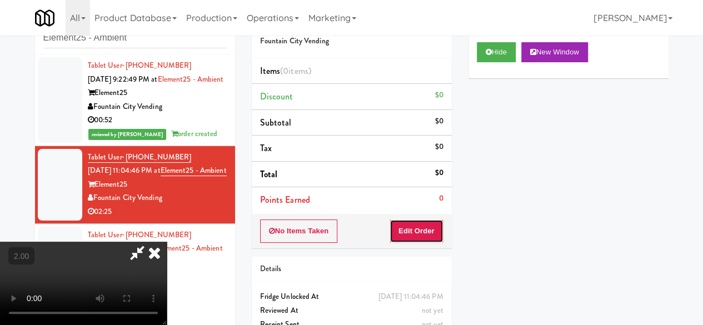
click at [441, 234] on button "Edit Order" at bounding box center [417, 231] width 54 height 23
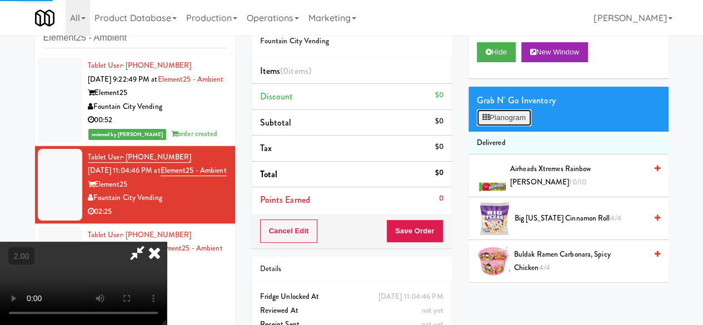
click at [492, 126] on button "Planogram" at bounding box center [504, 118] width 54 height 17
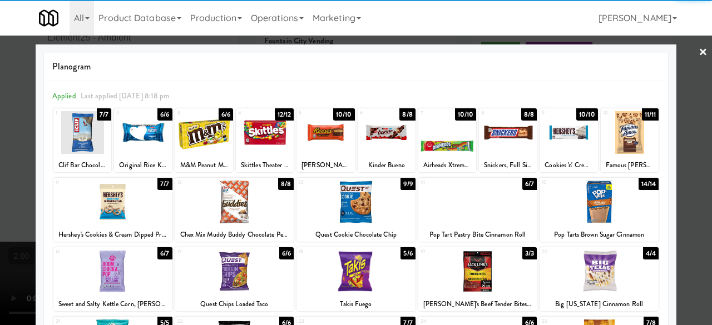
click at [271, 137] on div at bounding box center [265, 132] width 58 height 43
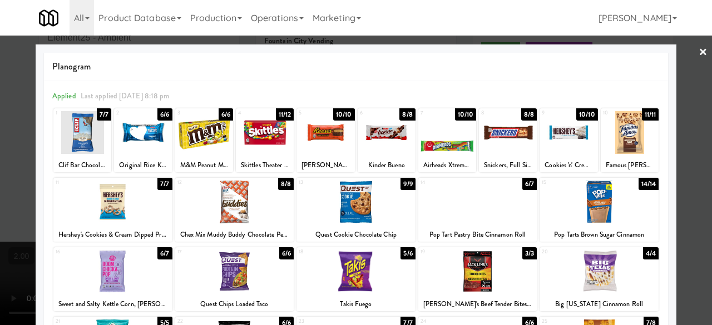
click at [682, 51] on div at bounding box center [356, 162] width 712 height 325
click at [682, 51] on div "inbox reviewed recent all unclear take inventory issue suspicious failed recent…" at bounding box center [356, 194] width 712 height 380
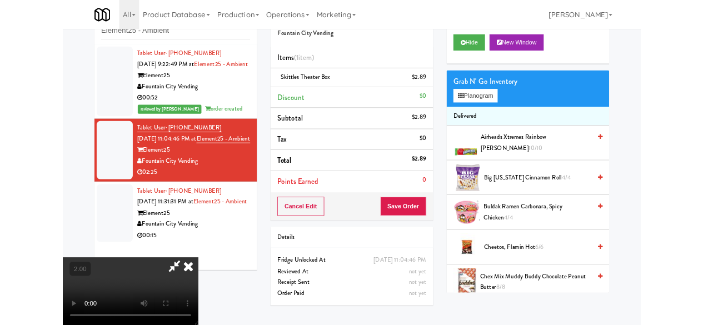
scroll to position [23, 0]
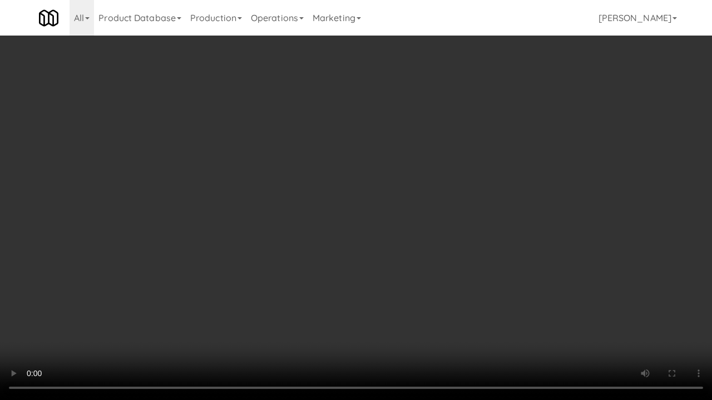
click at [386, 301] on video at bounding box center [356, 200] width 712 height 400
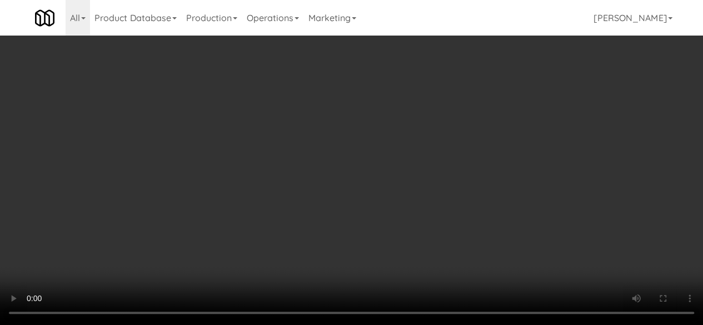
scroll to position [0, 0]
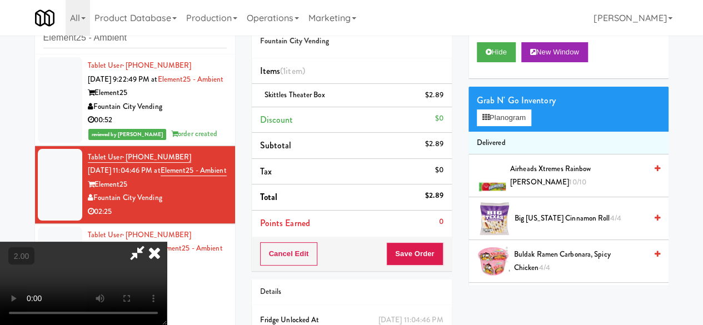
click at [150, 242] on icon at bounding box center [138, 253] width 26 height 22
click at [167, 242] on icon at bounding box center [154, 253] width 24 height 22
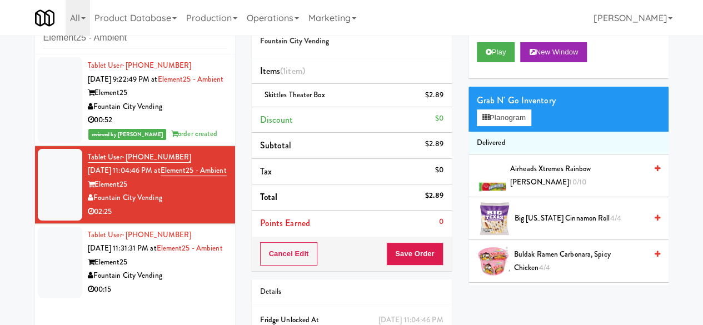
click at [190, 114] on div "Fountain City Vending" at bounding box center [157, 107] width 139 height 14
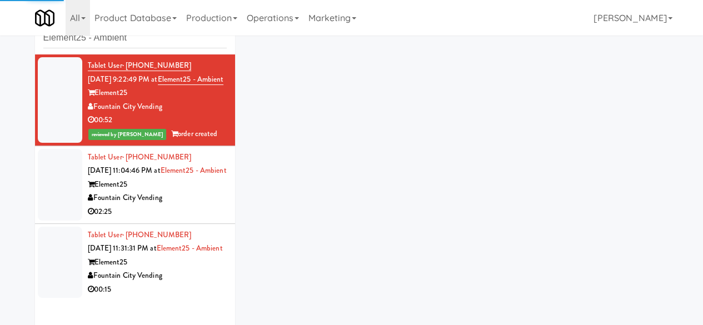
click at [191, 205] on div "Fountain City Vending" at bounding box center [157, 198] width 139 height 14
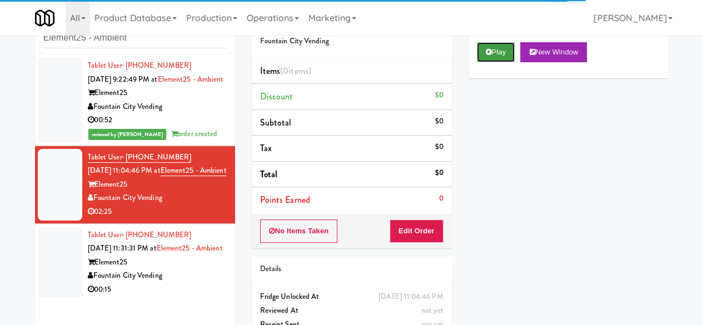
click at [489, 56] on icon at bounding box center [489, 51] width 6 height 7
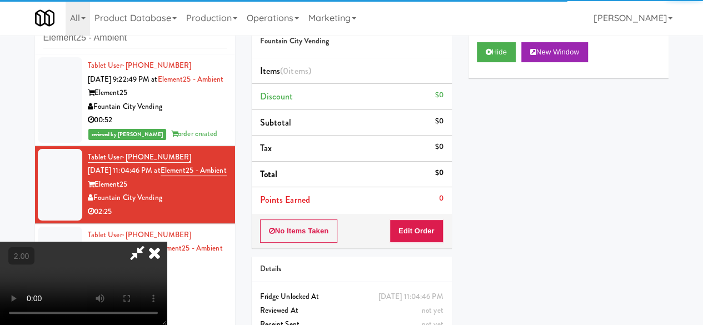
click at [214, 127] on div "00:52" at bounding box center [157, 120] width 139 height 14
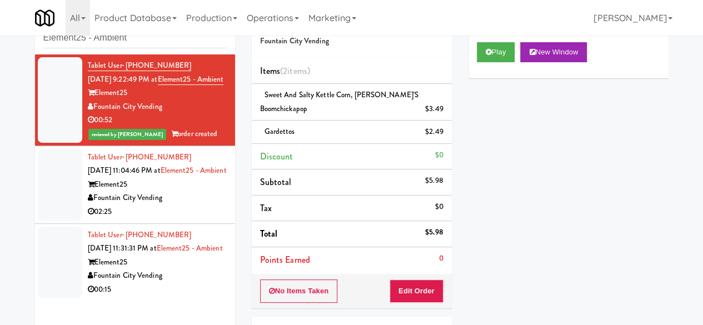
click at [185, 192] on div "Element25" at bounding box center [157, 185] width 139 height 14
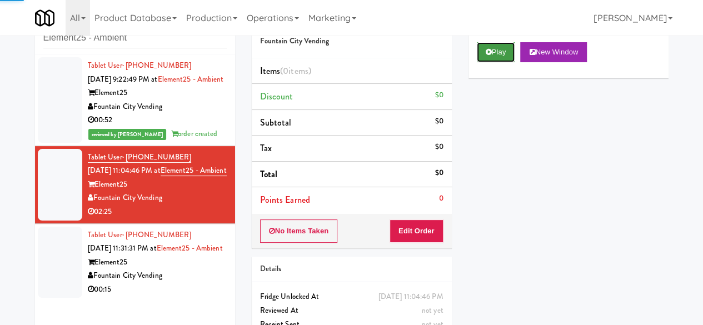
click at [504, 62] on button "Play" at bounding box center [496, 52] width 38 height 20
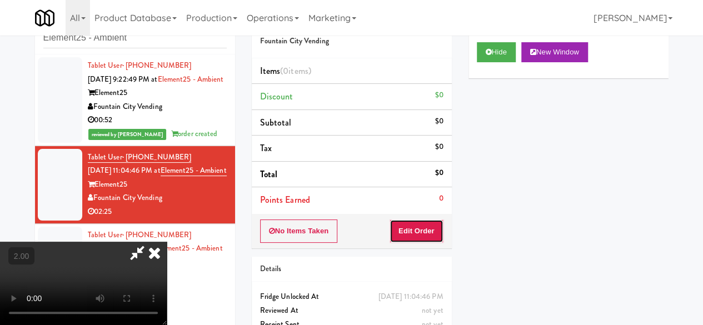
click at [437, 231] on button "Edit Order" at bounding box center [417, 231] width 54 height 23
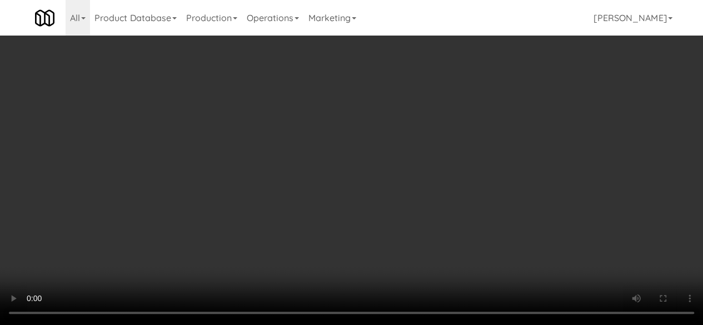
scroll to position [23, 0]
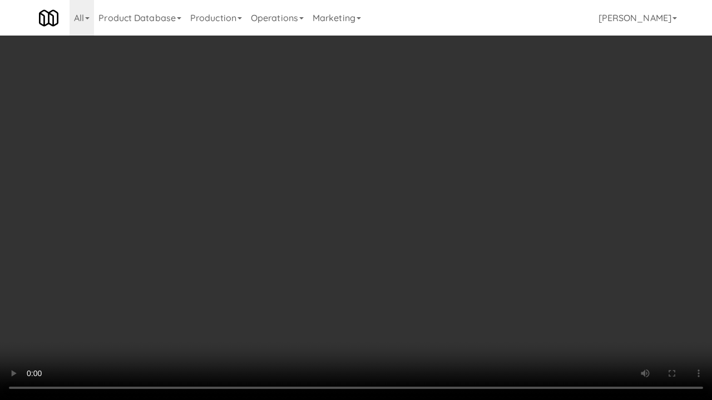
click at [450, 289] on video at bounding box center [356, 200] width 712 height 400
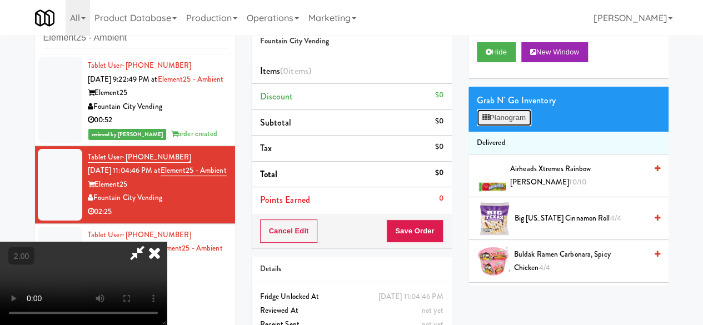
click at [502, 126] on button "Planogram" at bounding box center [504, 118] width 54 height 17
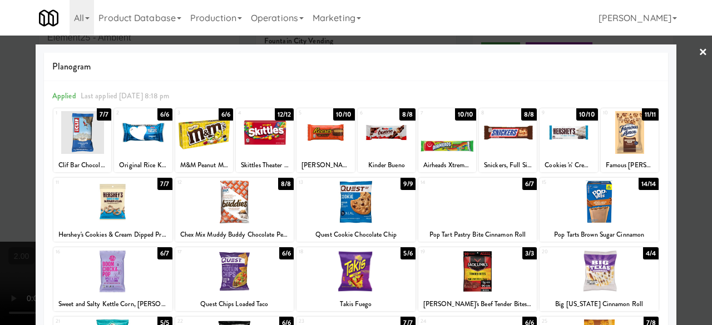
click at [259, 135] on div at bounding box center [265, 132] width 58 height 43
click at [698, 57] on link "×" at bounding box center [702, 53] width 9 height 34
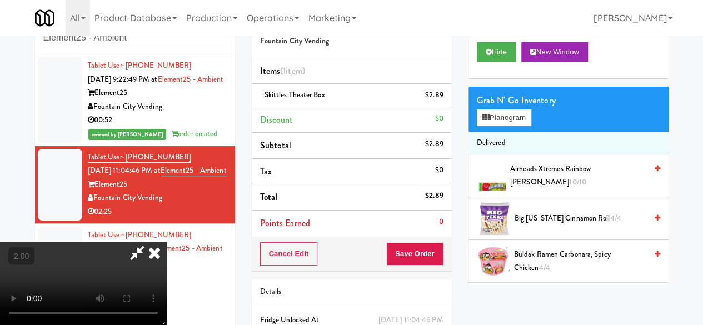
scroll to position [23, 0]
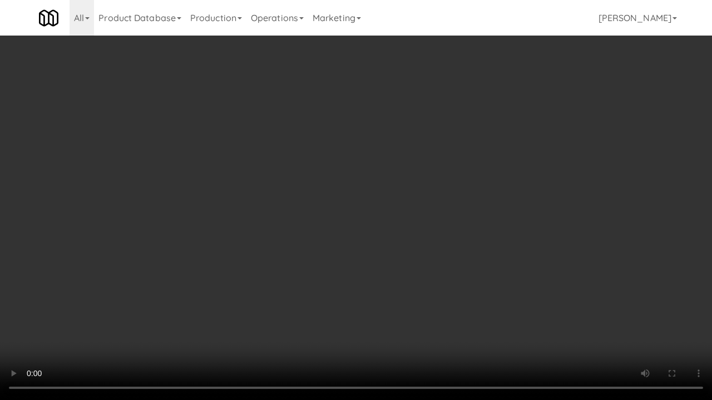
click at [288, 295] on video at bounding box center [356, 200] width 712 height 400
drag, startPoint x: 288, startPoint y: 295, endPoint x: 288, endPoint y: 247, distance: 48.4
click at [288, 295] on video at bounding box center [356, 200] width 712 height 400
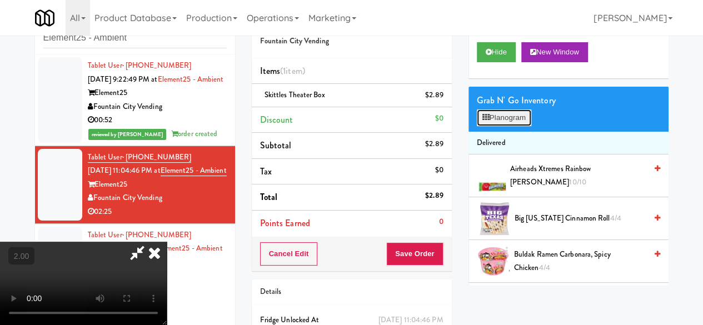
click at [499, 126] on button "Planogram" at bounding box center [504, 118] width 54 height 17
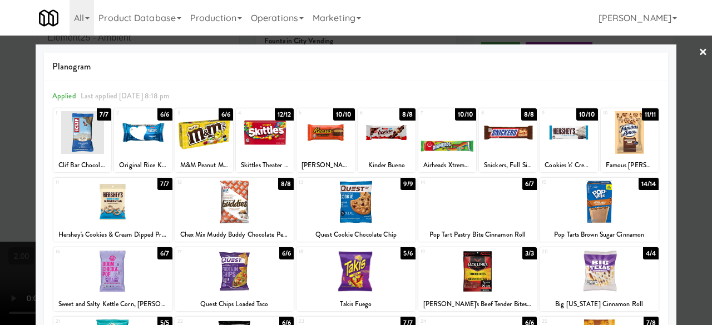
click at [510, 260] on div at bounding box center [477, 271] width 119 height 43
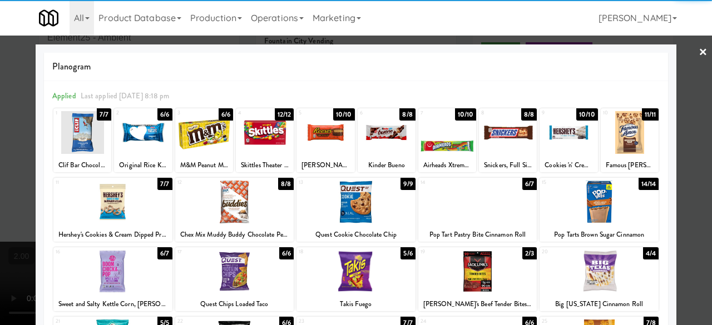
click at [681, 56] on div at bounding box center [356, 162] width 712 height 325
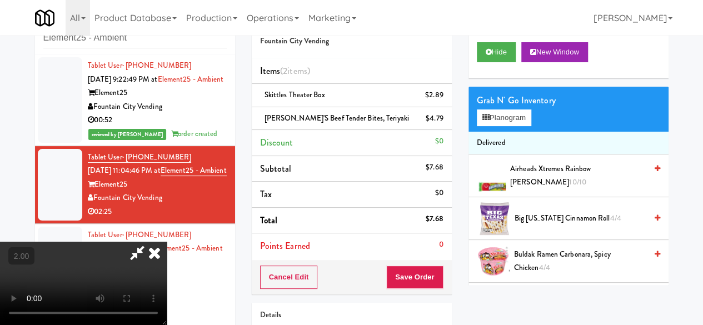
scroll to position [23, 0]
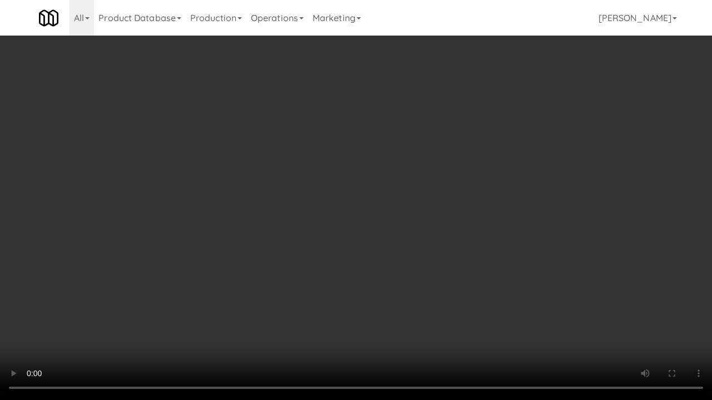
click at [369, 314] on video at bounding box center [356, 200] width 712 height 400
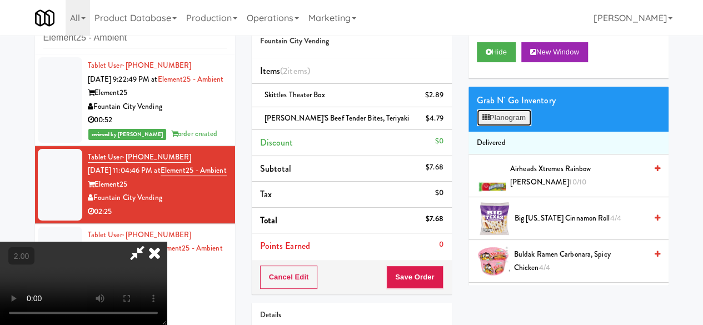
click at [502, 126] on button "Planogram" at bounding box center [504, 118] width 54 height 17
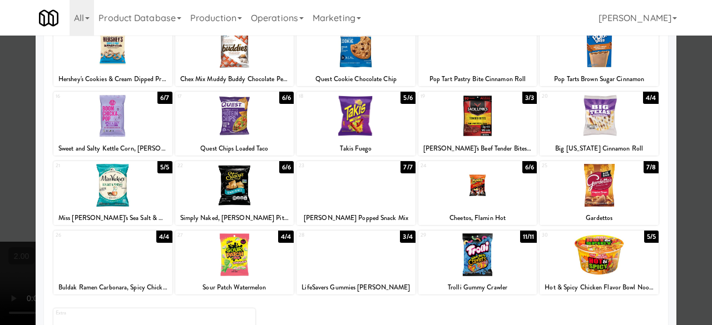
scroll to position [220, 0]
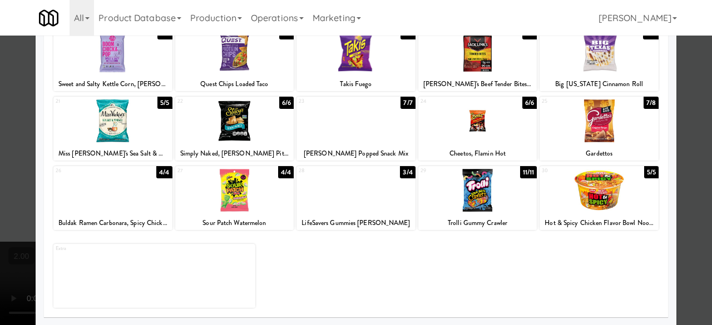
click at [493, 185] on div at bounding box center [477, 190] width 119 height 43
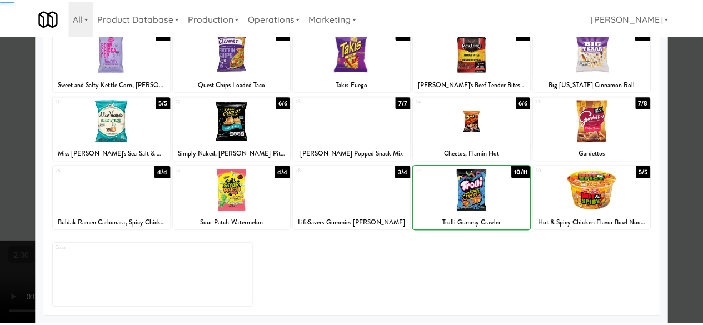
scroll to position [0, 0]
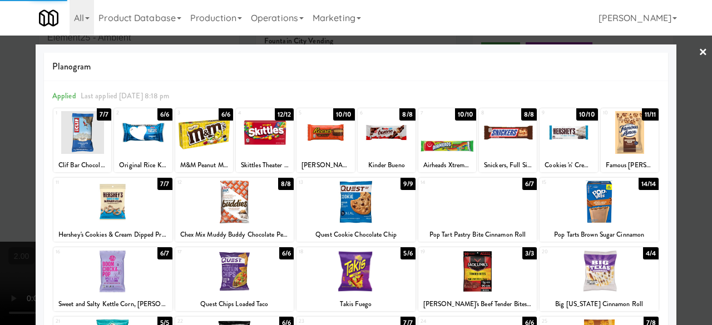
click at [698, 60] on link "×" at bounding box center [702, 53] width 9 height 34
click at [691, 60] on div "inbox reviewed recent all unclear take inventory issue suspicious failed recent…" at bounding box center [356, 217] width 712 height 427
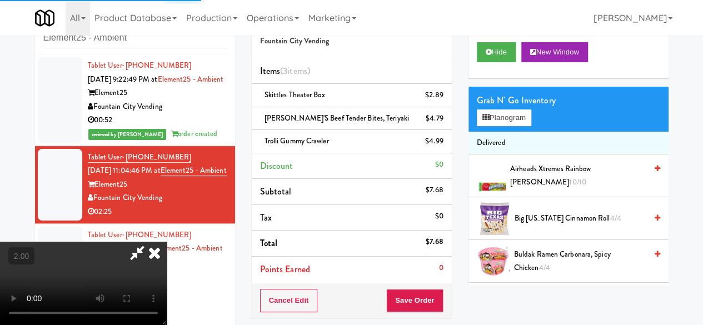
click at [150, 242] on icon at bounding box center [138, 253] width 26 height 22
click at [371, 48] on div "Order # 4684121 Fountain City Vending Items (3 items ) Skittles Theater Box $2.…" at bounding box center [460, 217] width 417 height 427
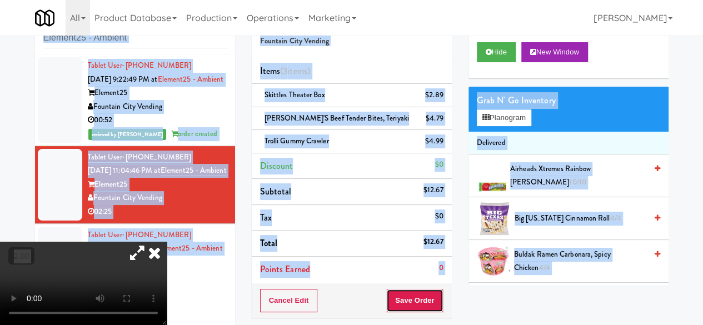
click at [419, 291] on button "Save Order" at bounding box center [414, 300] width 57 height 23
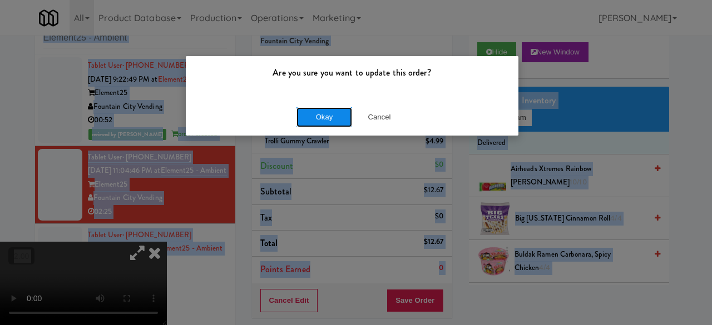
click at [311, 117] on button "Okay" at bounding box center [324, 117] width 56 height 20
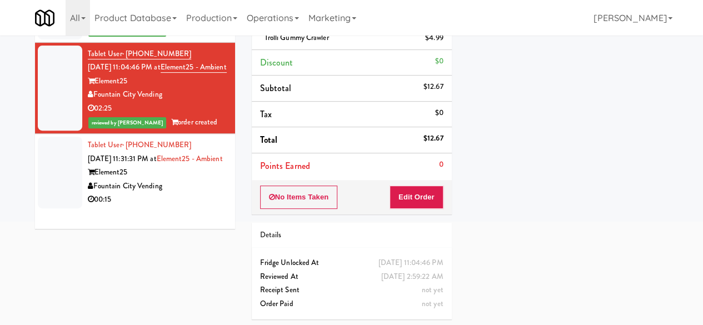
click at [191, 194] on div "Fountain City Vending" at bounding box center [157, 187] width 139 height 14
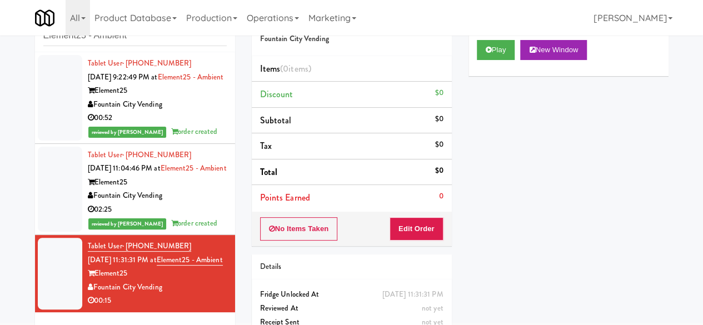
scroll to position [73, 0]
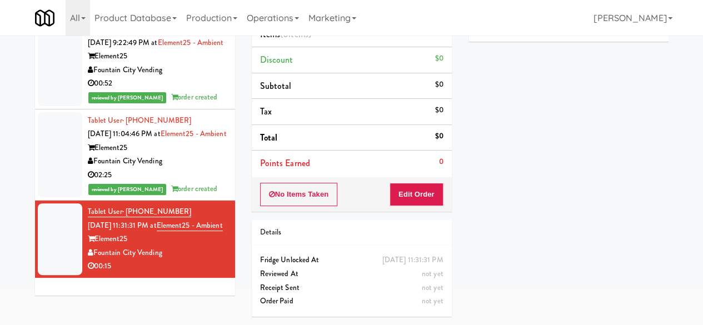
click at [493, 26] on button "Play" at bounding box center [496, 16] width 38 height 20
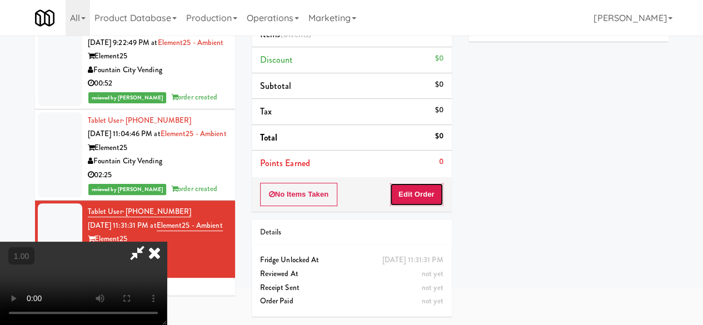
click at [436, 195] on button "Edit Order" at bounding box center [417, 194] width 54 height 23
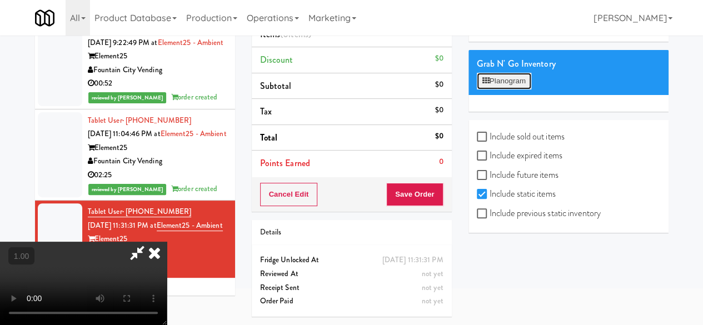
click at [494, 90] on button "Planogram" at bounding box center [504, 81] width 54 height 17
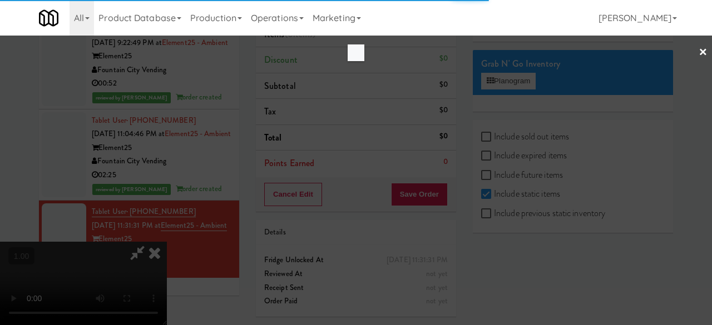
click at [430, 114] on div at bounding box center [356, 162] width 712 height 325
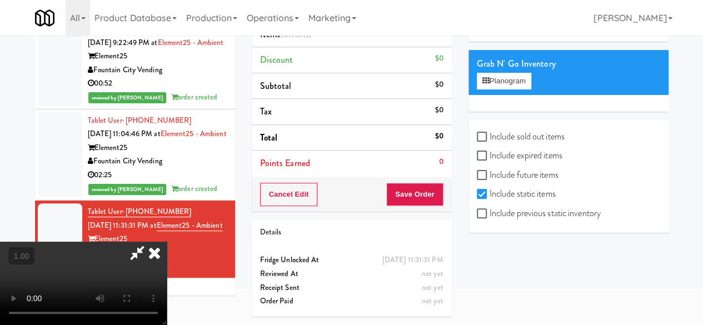
click at [150, 242] on icon at bounding box center [138, 253] width 26 height 22
click at [167, 242] on icon at bounding box center [154, 253] width 24 height 22
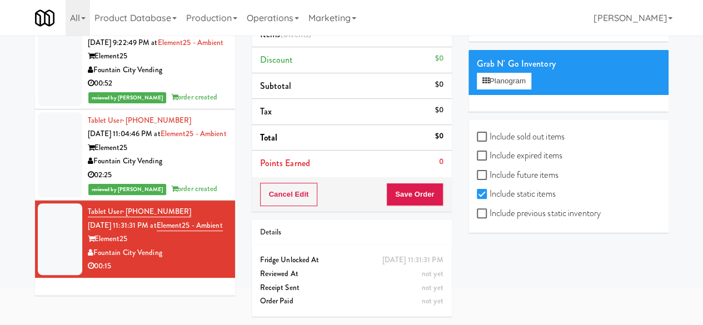
click at [193, 168] on div "Fountain City Vending" at bounding box center [157, 162] width 139 height 14
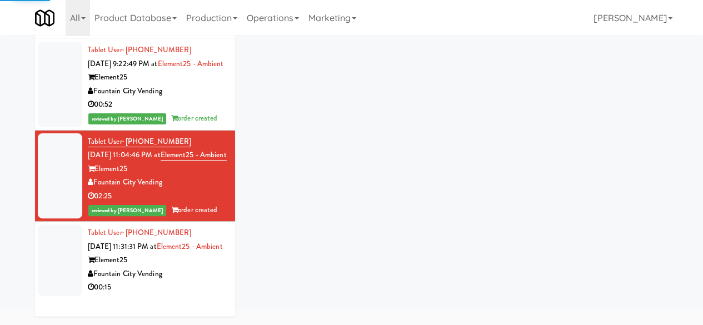
click at [188, 299] on li "Tablet User · (913) 701-0733 [DATE] 11:31:31 PM at Element25 - Ambient Element2…" at bounding box center [135, 260] width 200 height 77
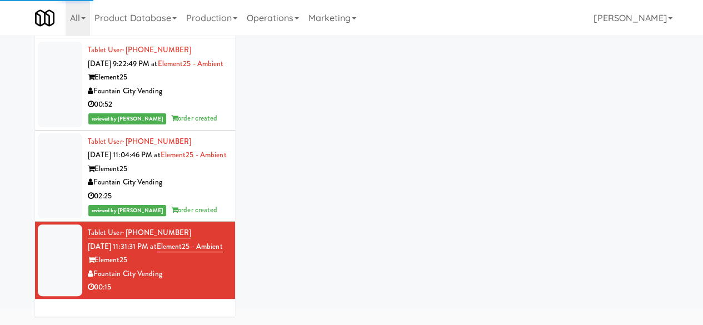
click at [198, 197] on div "02:25" at bounding box center [157, 197] width 139 height 14
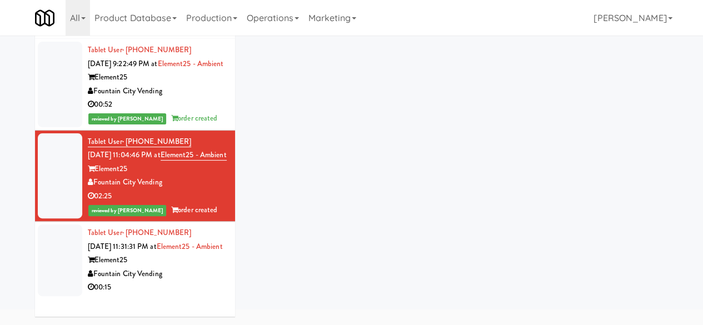
click at [185, 267] on div "Element25" at bounding box center [157, 261] width 139 height 14
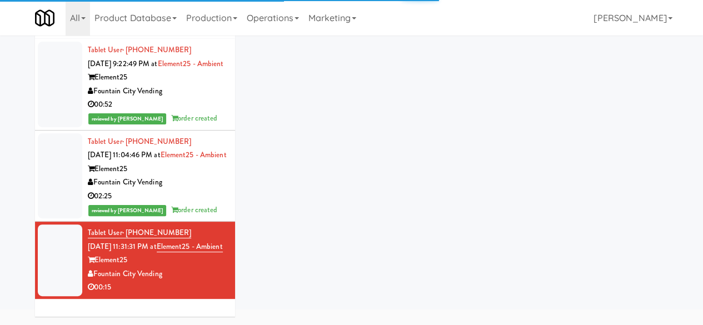
click at [217, 196] on div "02:25" at bounding box center [157, 197] width 139 height 14
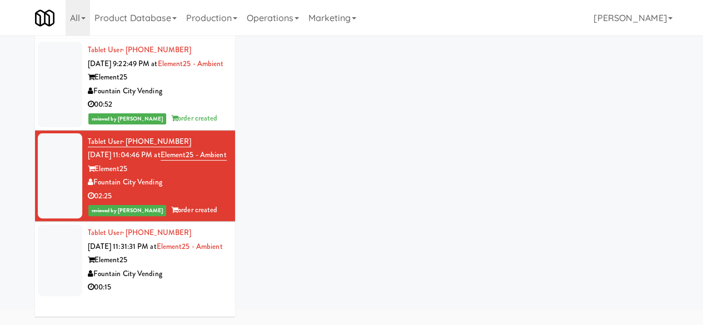
click at [194, 98] on div "00:52" at bounding box center [157, 105] width 139 height 14
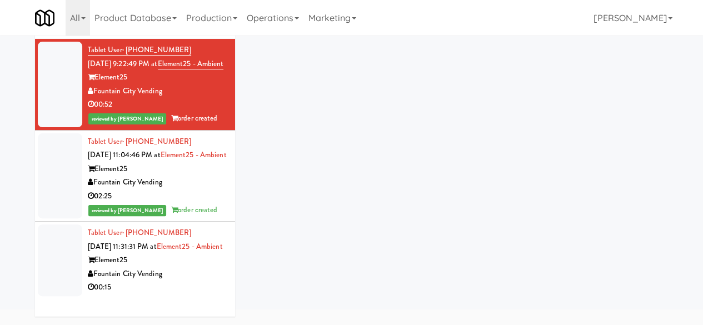
click at [196, 281] on div "Fountain City Vending" at bounding box center [157, 274] width 139 height 14
